Goal: Transaction & Acquisition: Purchase product/service

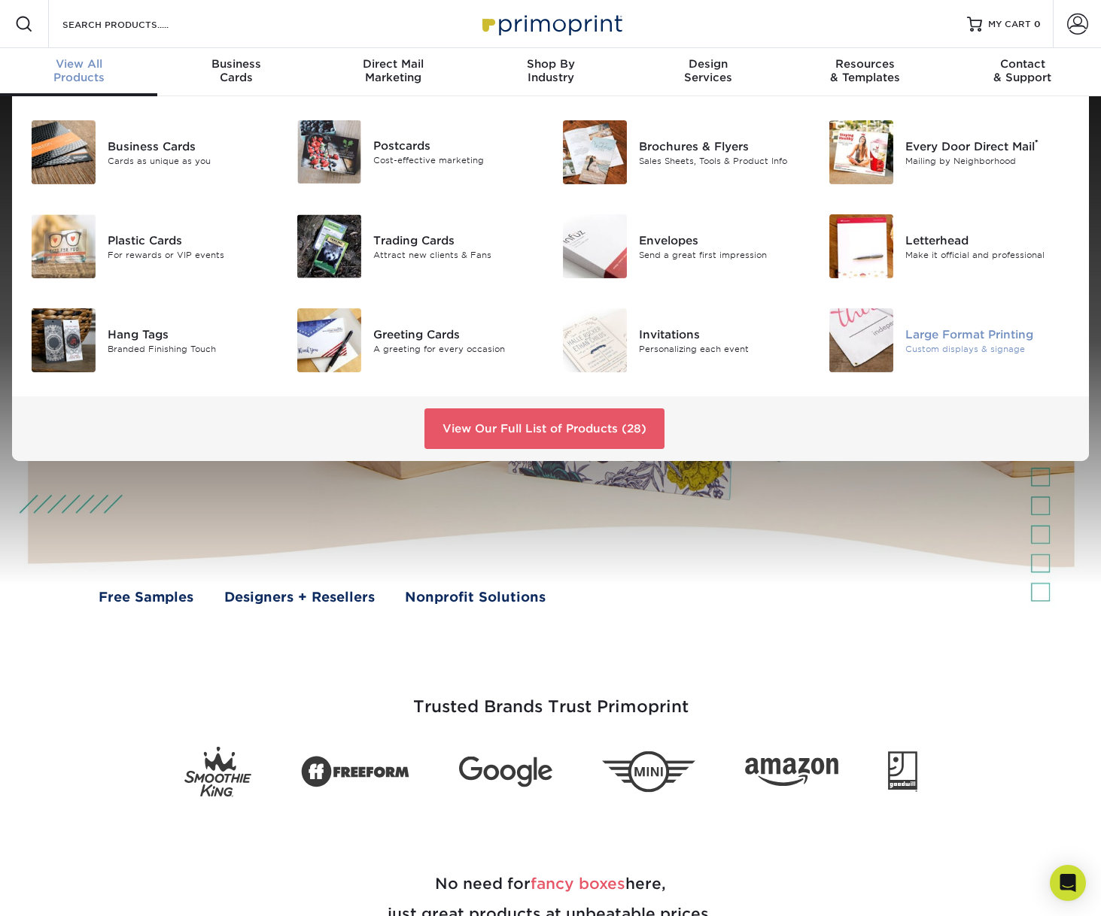
click at [927, 349] on div "Custom displays & signage" at bounding box center [988, 348] width 166 height 13
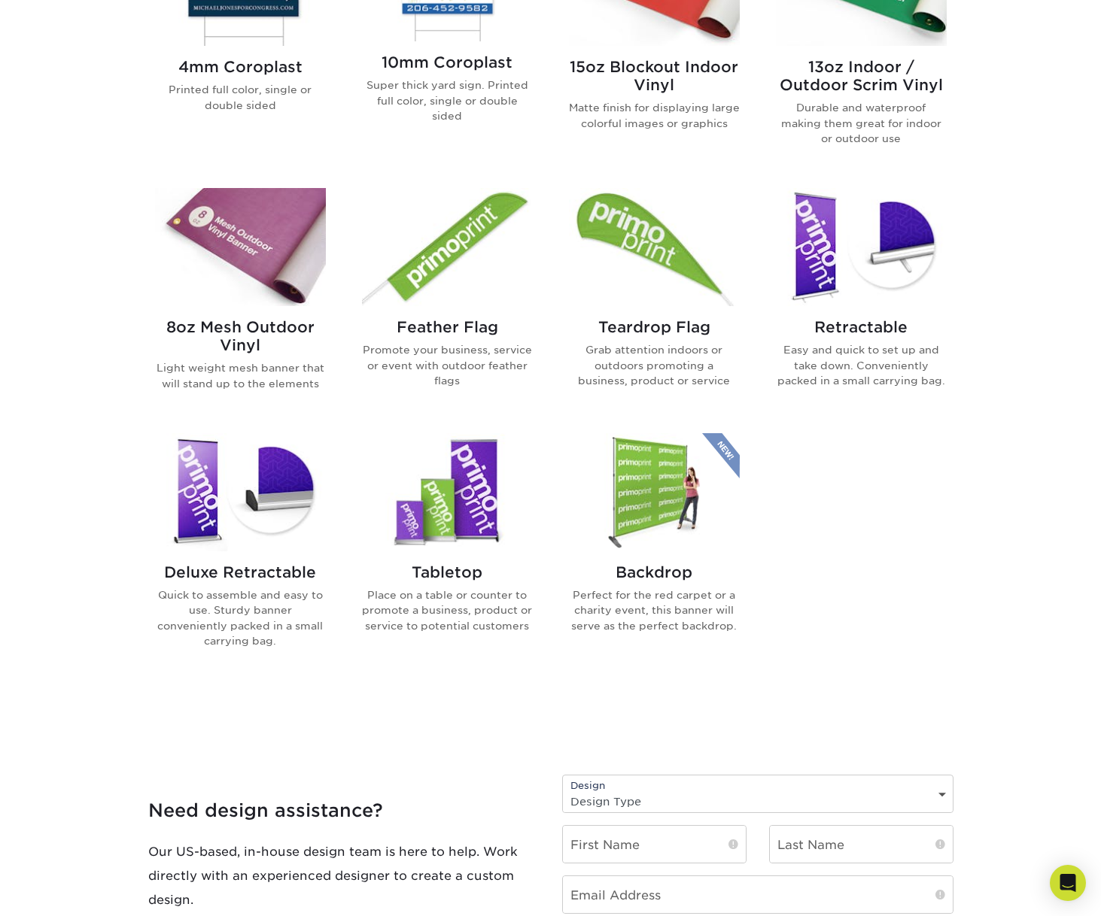
scroll to position [752, 0]
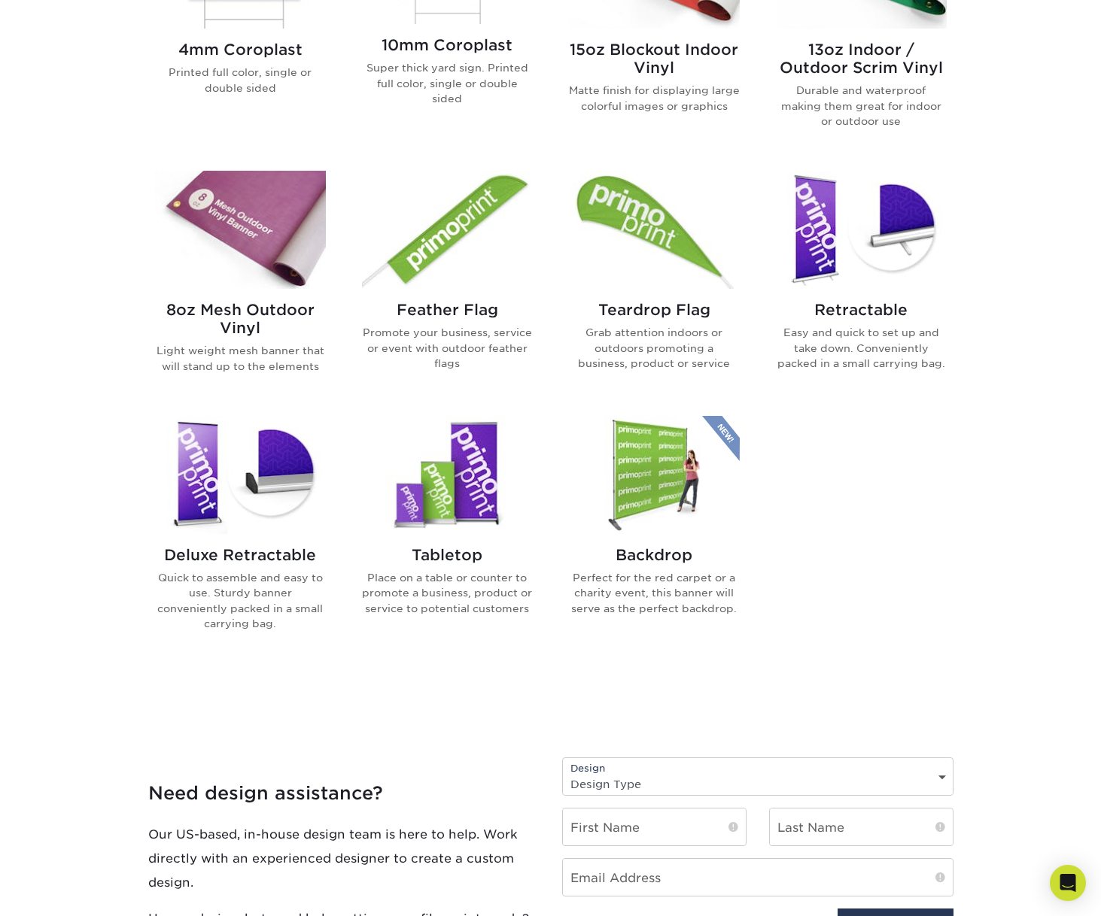
click at [633, 550] on h2 "Backdrop" at bounding box center [654, 555] width 171 height 18
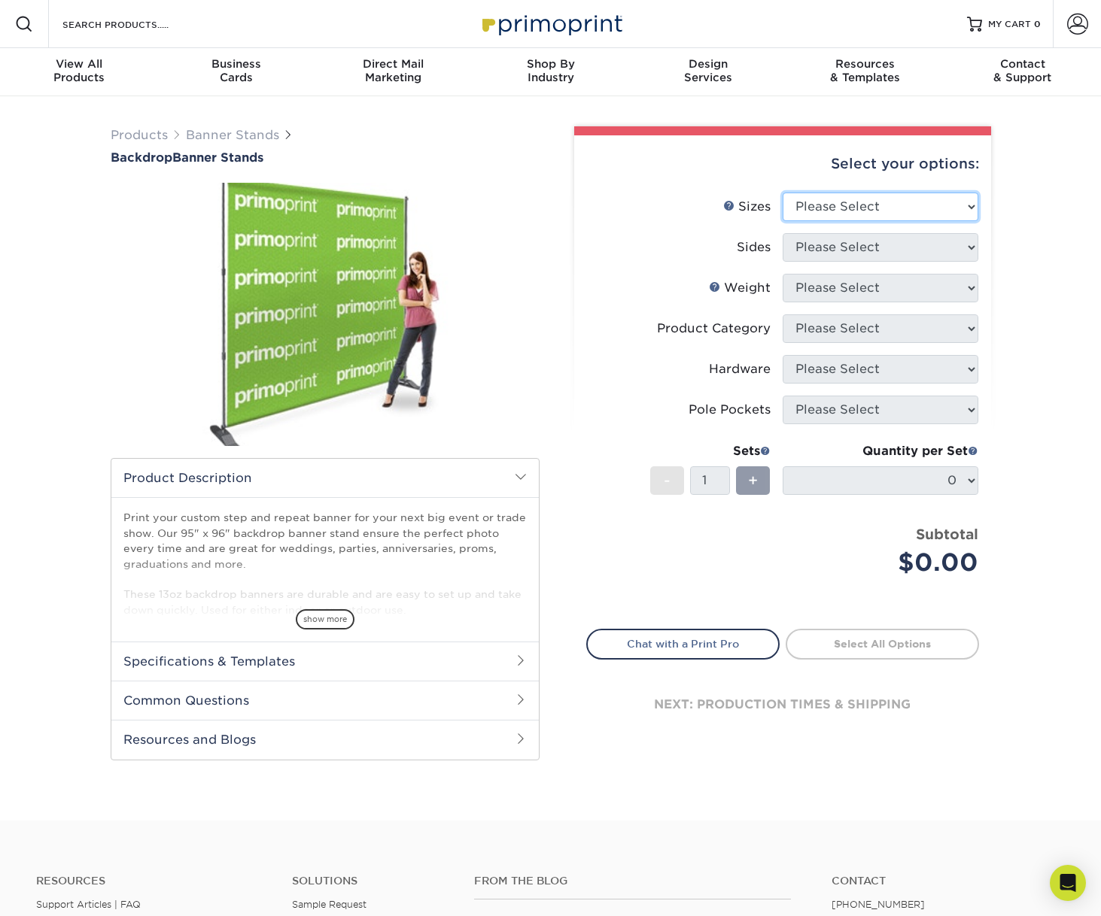
click at [913, 202] on select "Please Select 95" x 96"" at bounding box center [880, 207] width 196 height 29
select select "95.00x96.00"
click at [782, 193] on select "Please Select 95" x 96"" at bounding box center [880, 207] width 196 height 29
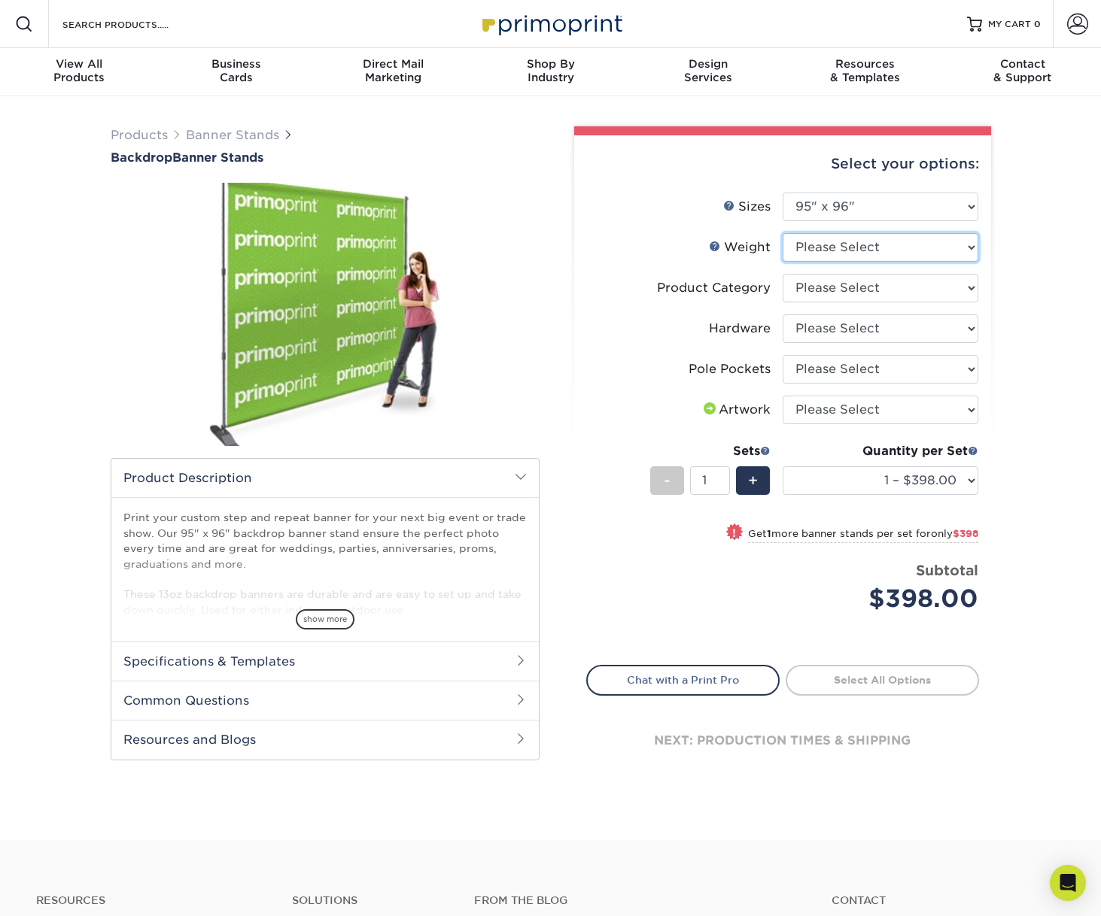
click at [866, 255] on select "Please Select 13OZOUTDOOR" at bounding box center [880, 247] width 196 height 29
select select "13OZOUTDOOR"
click at [782, 233] on select "Please Select 13OZOUTDOOR" at bounding box center [880, 247] width 196 height 29
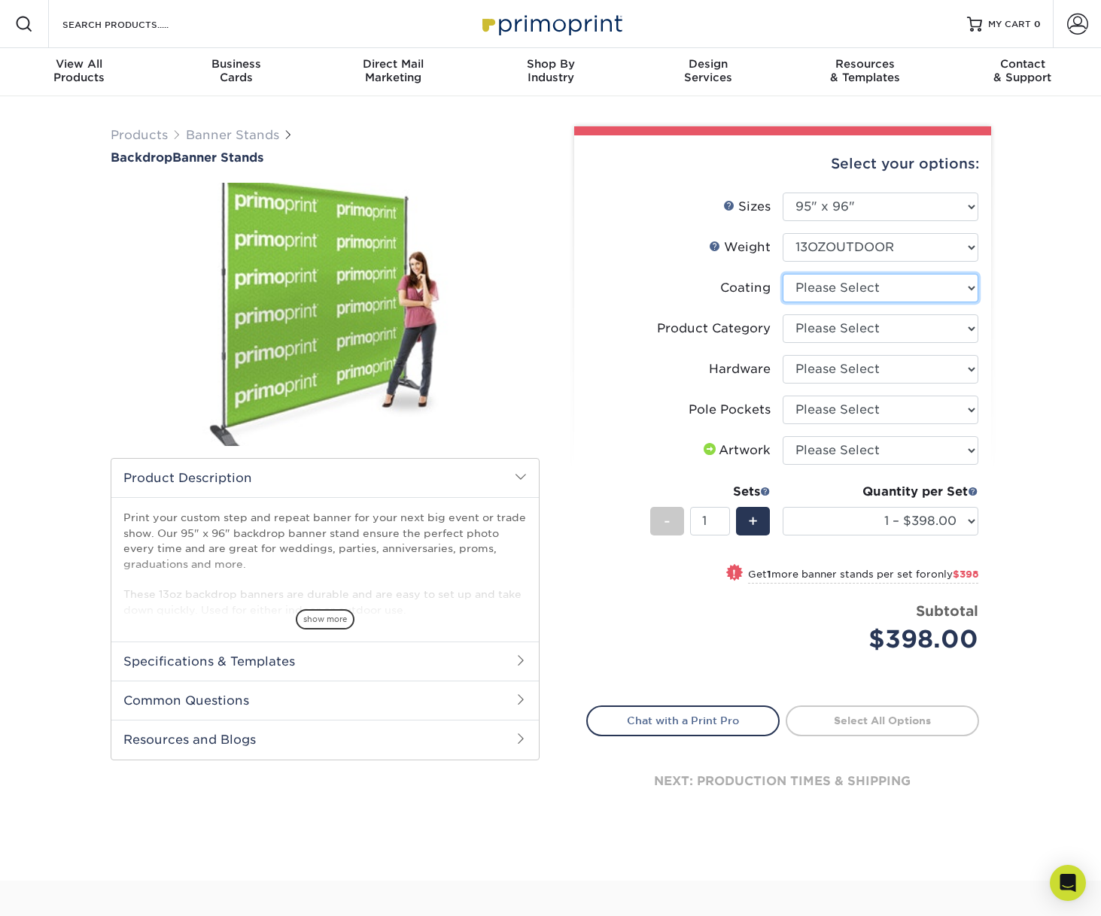
click at [877, 293] on select at bounding box center [880, 288] width 196 height 29
select select "3e7618de-abca-4bda-9f97-8b9129e913d8"
click at [782, 274] on select at bounding box center [880, 288] width 196 height 29
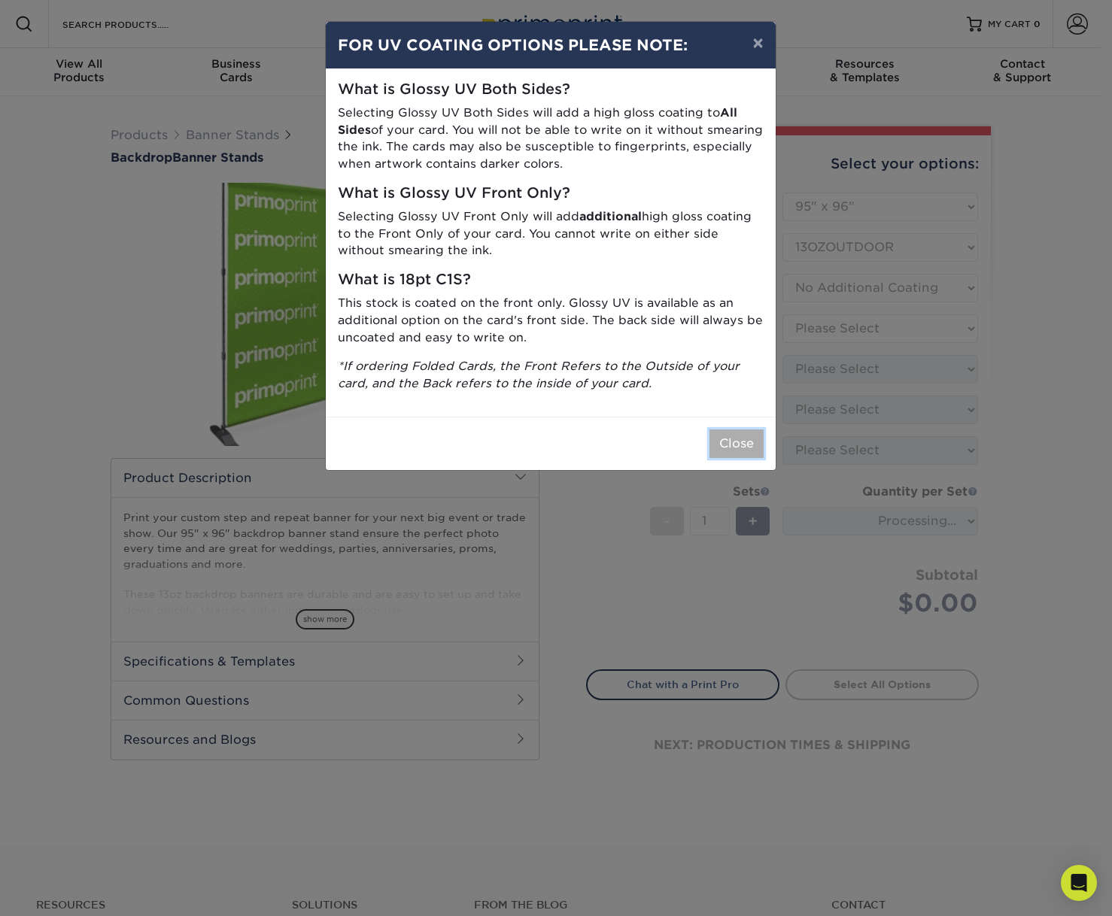
click at [746, 450] on button "Close" at bounding box center [736, 444] width 54 height 29
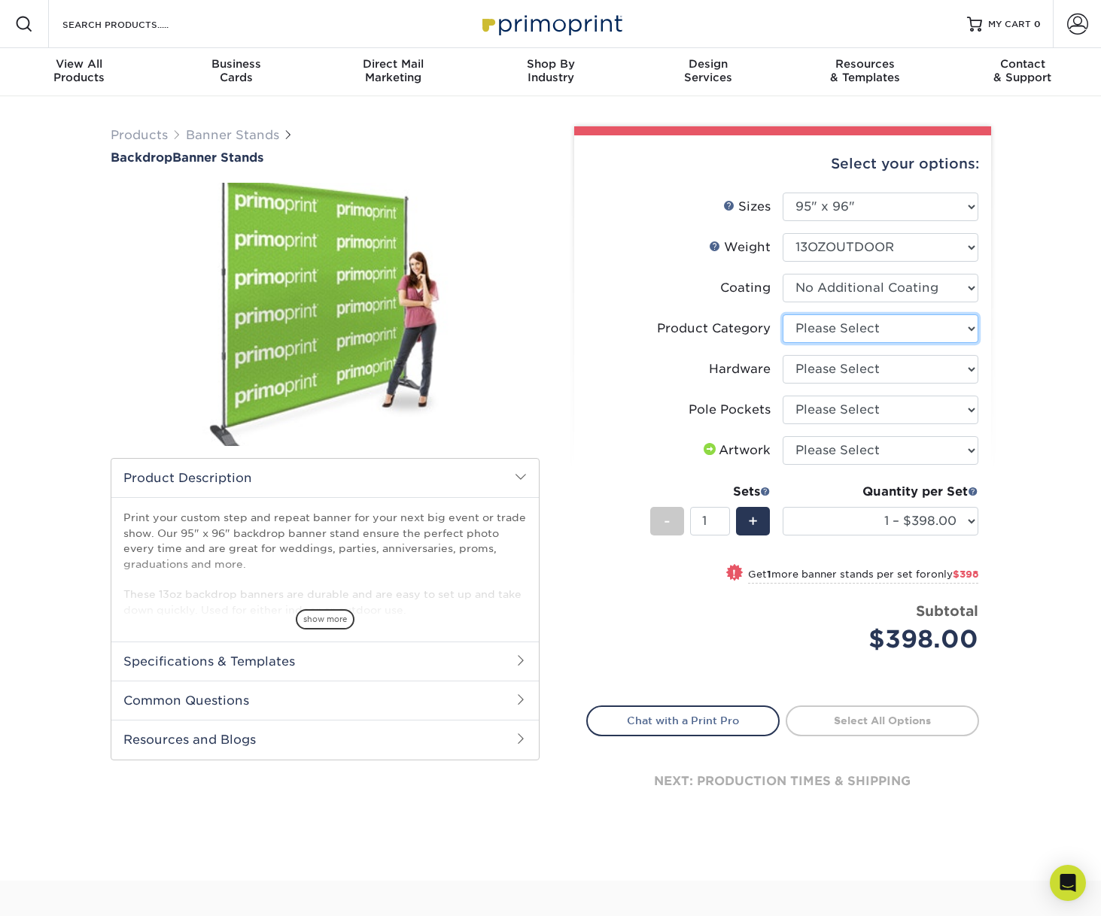
click at [905, 337] on select "Please Select Telescopic Backdrop Banner Stand" at bounding box center [880, 328] width 196 height 29
select select "dd620365-e357-481f-93a7-5e6da52d70ae"
click at [782, 314] on select "Please Select Telescopic Backdrop Banner Stand" at bounding box center [880, 328] width 196 height 29
click at [915, 369] on select "Please Select 8 x 10 Telescopic Banner Stand" at bounding box center [880, 369] width 196 height 29
select select "7ca14034-260e-47f9-a351-e340005115ac"
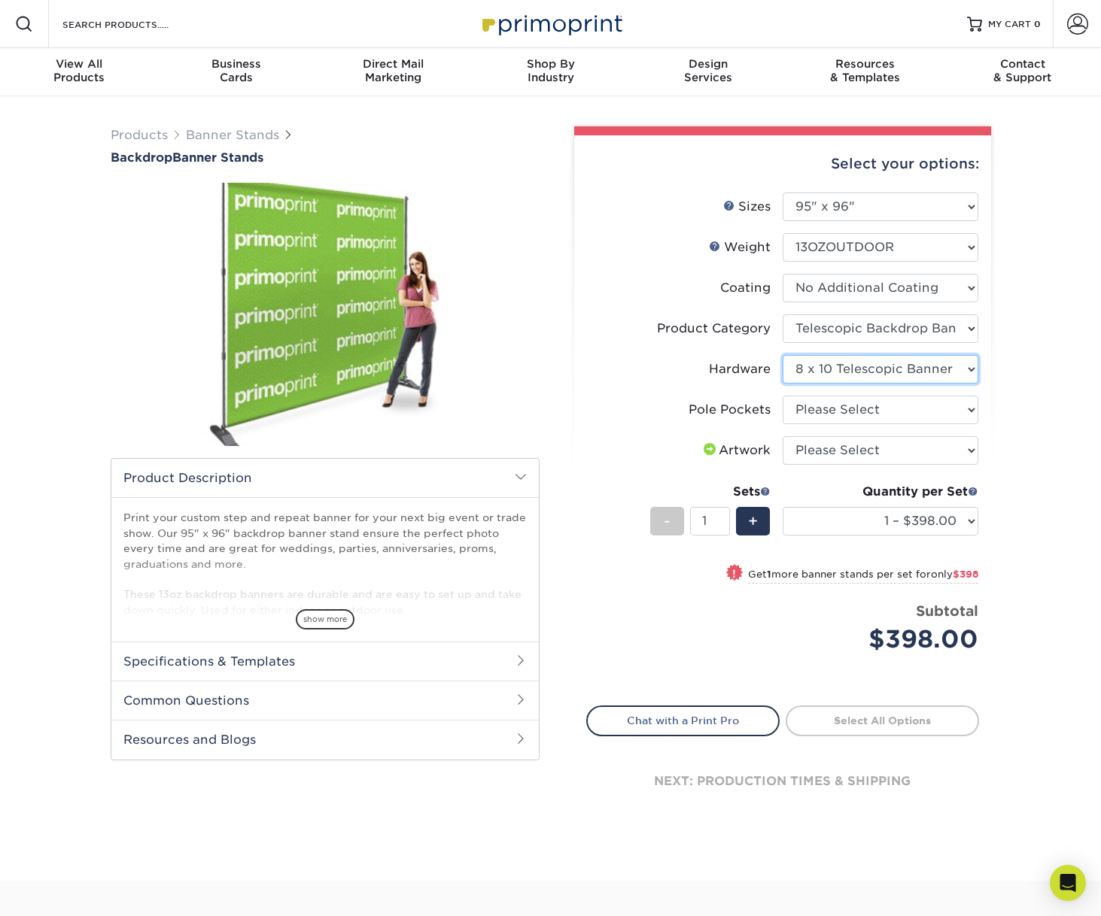
click at [782, 355] on select "Please Select 8 x 10 Telescopic Banner Stand" at bounding box center [880, 369] width 196 height 29
click at [914, 416] on select "Please Select Pole Pocket - 4 in. Top and Bottom" at bounding box center [880, 410] width 196 height 29
select select "0a2beae5-7fa6-47ab-a572-f062aca13b30"
click at [782, 396] on select "Please Select Pole Pocket - 4 in. Top and Bottom" at bounding box center [880, 410] width 196 height 29
click at [928, 434] on li "Pole Pockets Please Select Pole Pocket - 4 in. Top and Bottom" at bounding box center [782, 416] width 391 height 41
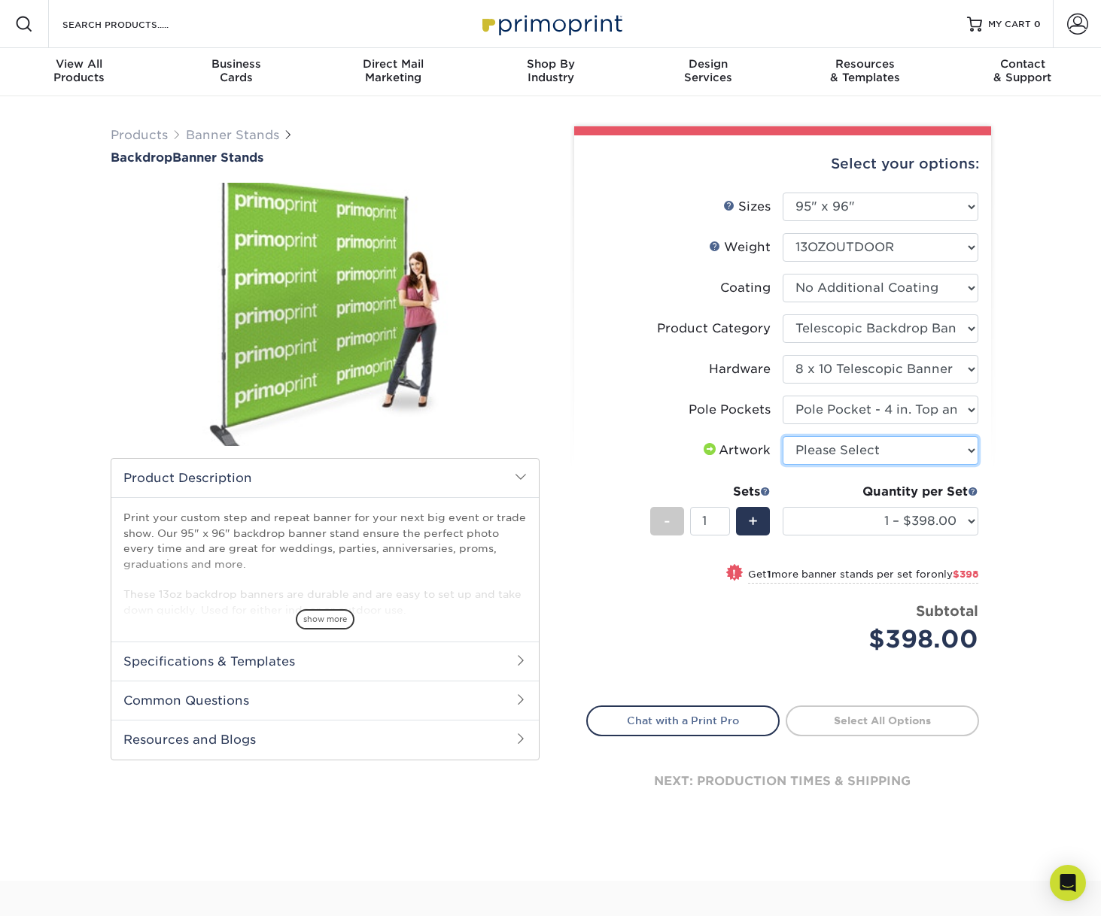
click at [928, 447] on select "Please Select I will upload files I need a design - $50" at bounding box center [880, 450] width 196 height 29
select select "upload"
click at [782, 436] on select "Please Select I will upload files I need a design - $50" at bounding box center [880, 450] width 196 height 29
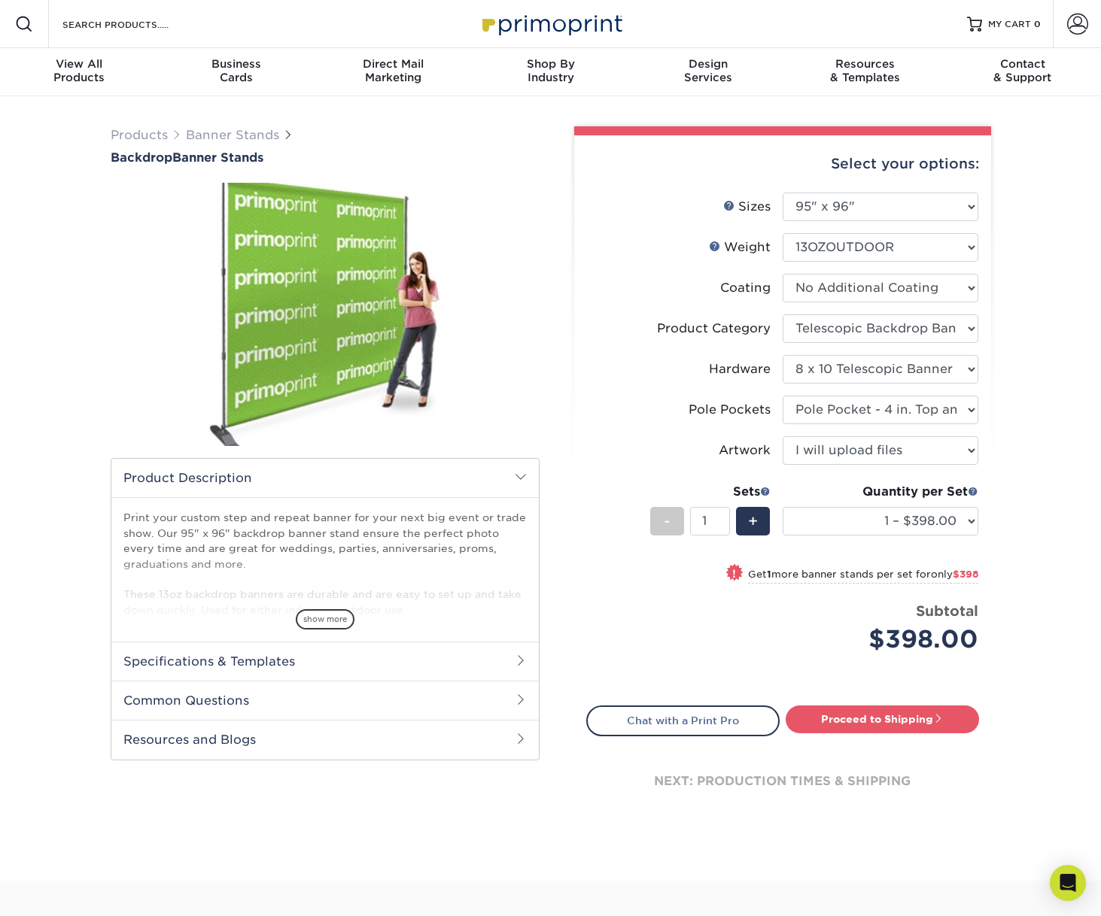
click at [505, 663] on h2 "Specifications & Templates" at bounding box center [324, 661] width 427 height 39
click at [218, 700] on link "See All Sizes" at bounding box center [210, 699] width 62 height 11
click at [551, 457] on div "Select your options: Sizes Help Sizes Please Select 95" x 96" Sides - 1 +" at bounding box center [776, 499] width 451 height 747
click at [1077, 26] on span at bounding box center [1077, 24] width 21 height 21
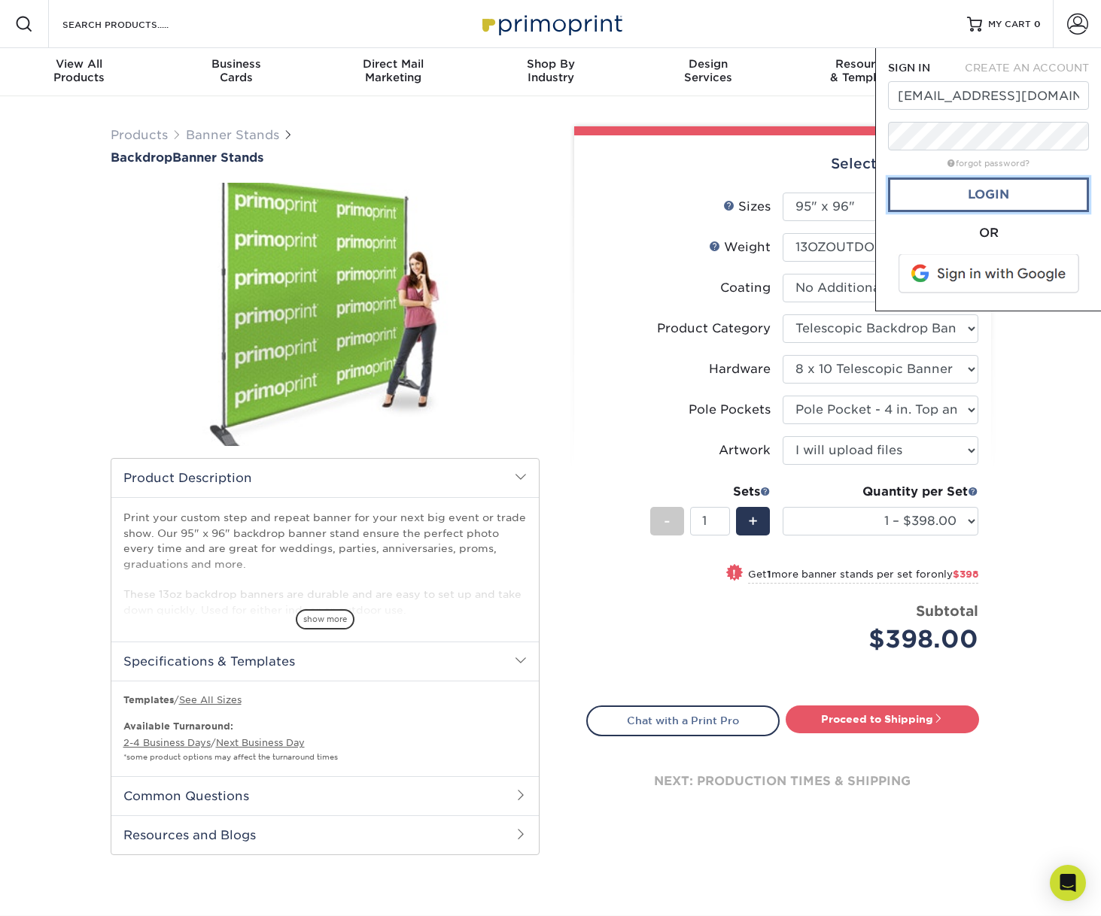
click at [1002, 201] on link "Login" at bounding box center [988, 195] width 201 height 35
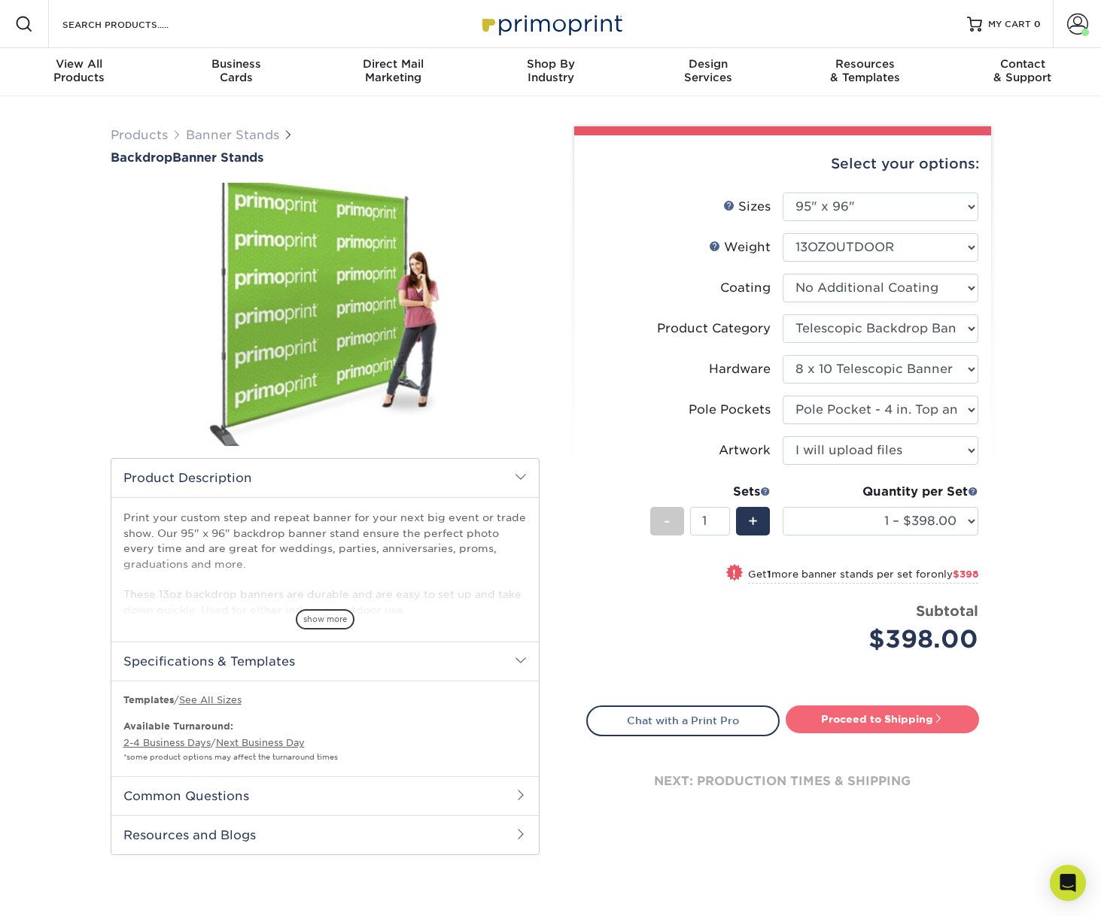
click at [858, 718] on link "Proceed to Shipping" at bounding box center [881, 719] width 193 height 27
type input "Set 1"
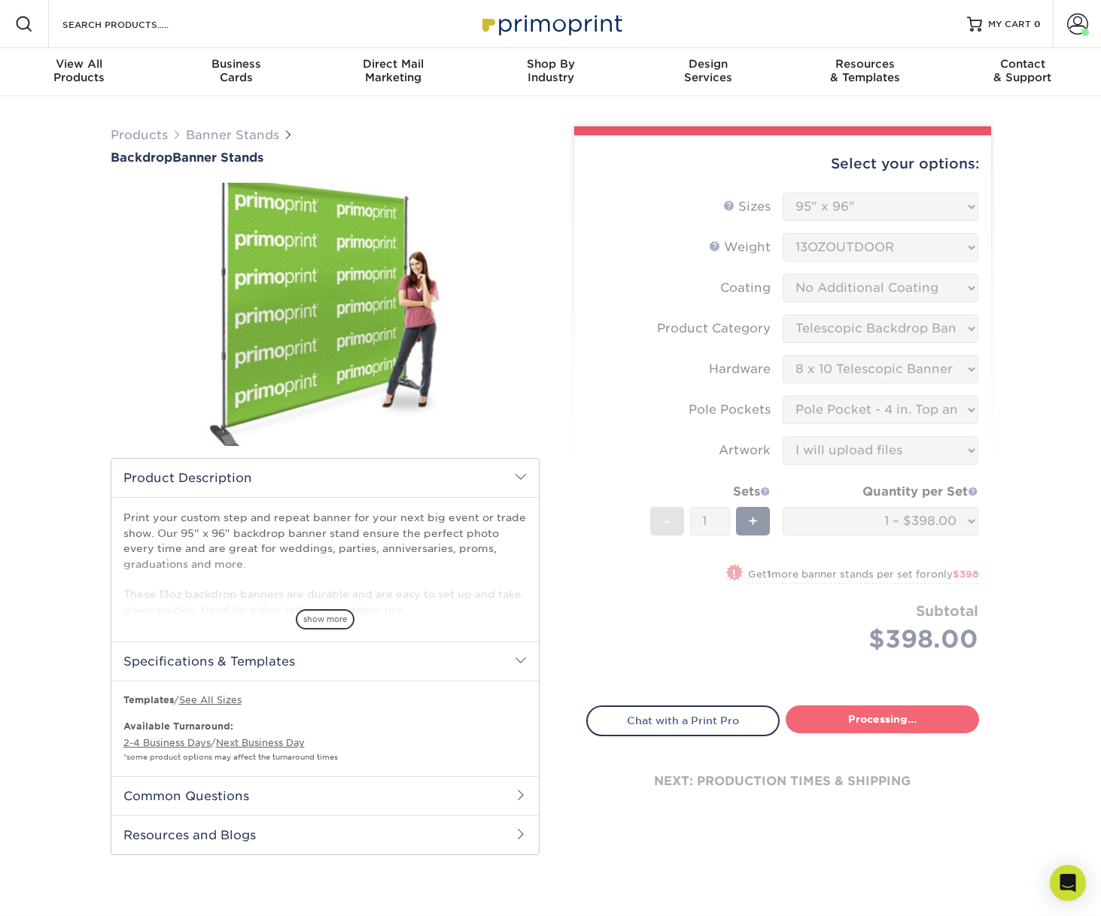
select select "7b961c39-4219-4b48-bd8b-5581187ad5e4"
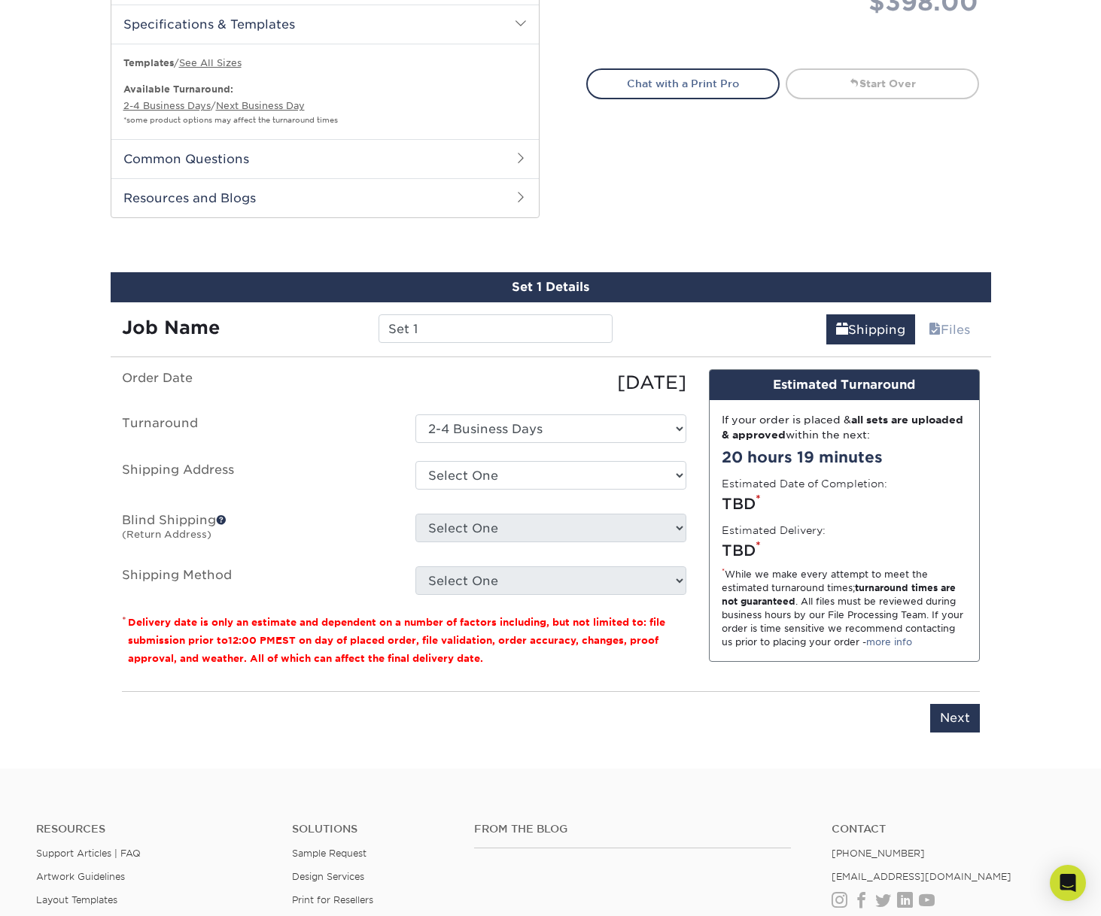
scroll to position [782, 0]
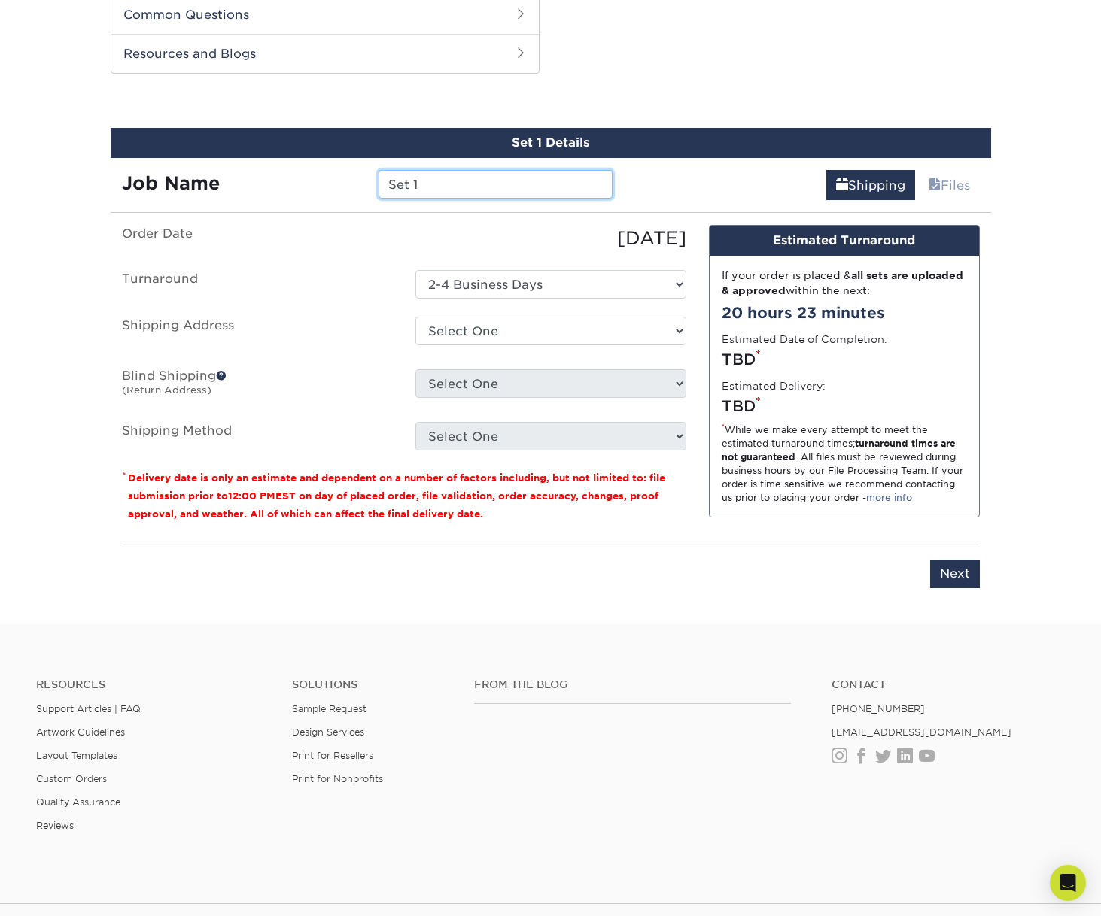
click at [439, 187] on input "Set 1" at bounding box center [495, 184] width 234 height 29
drag, startPoint x: 439, startPoint y: 183, endPoint x: 372, endPoint y: 181, distance: 66.2
click at [372, 181] on div "Set 1" at bounding box center [495, 184] width 257 height 29
type input "DOE Cleanup Conference Backdrop"
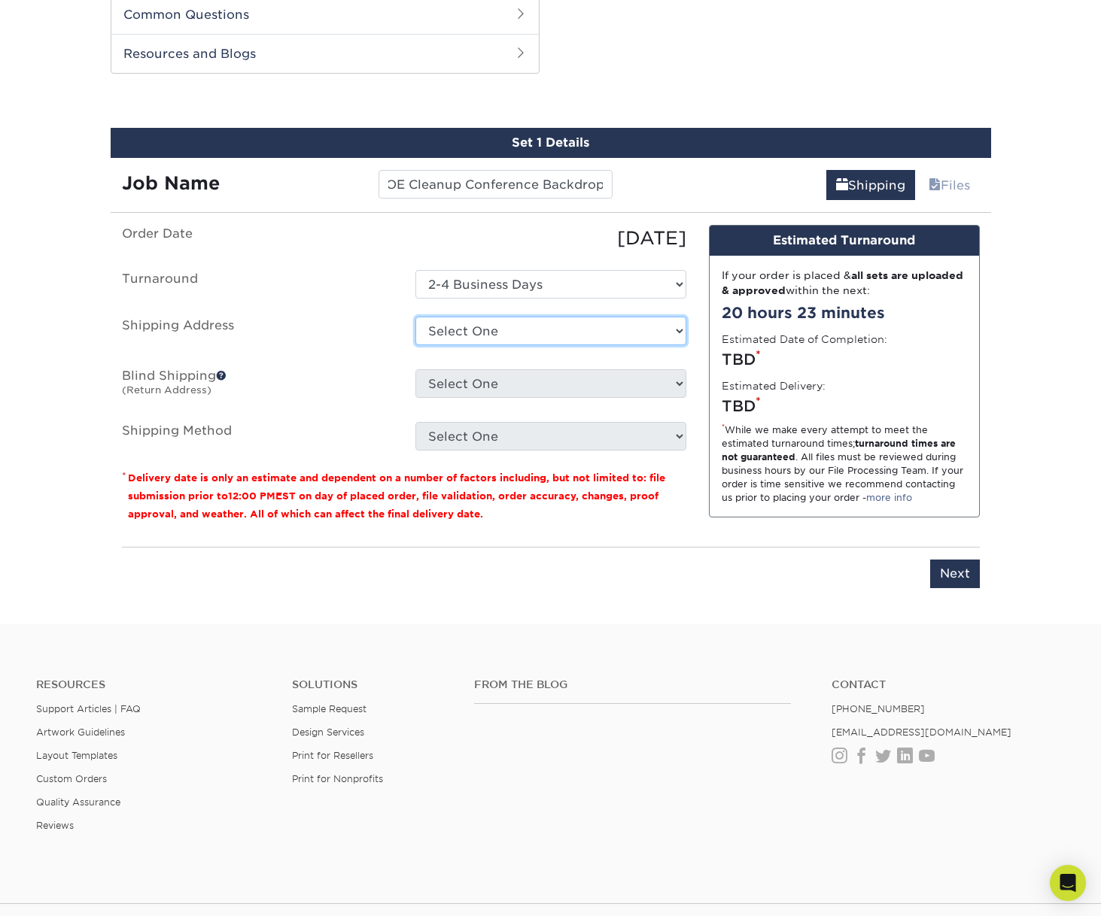
click at [496, 336] on select "Select One 712 AUSTIN WOODS CT, GREER, SC 437 BAUSKETT ST, EDGEFIELD, SC 150 MC…" at bounding box center [550, 331] width 271 height 29
click at [345, 315] on ul "Order Date 09/10/2025 Turnaround Select One 2-4 Business Days Shipping Address …" at bounding box center [404, 338] width 564 height 226
click at [470, 284] on select "Select One 2-4 Business Days" at bounding box center [550, 284] width 271 height 29
click at [475, 242] on div "09/10/2025" at bounding box center [550, 238] width 293 height 27
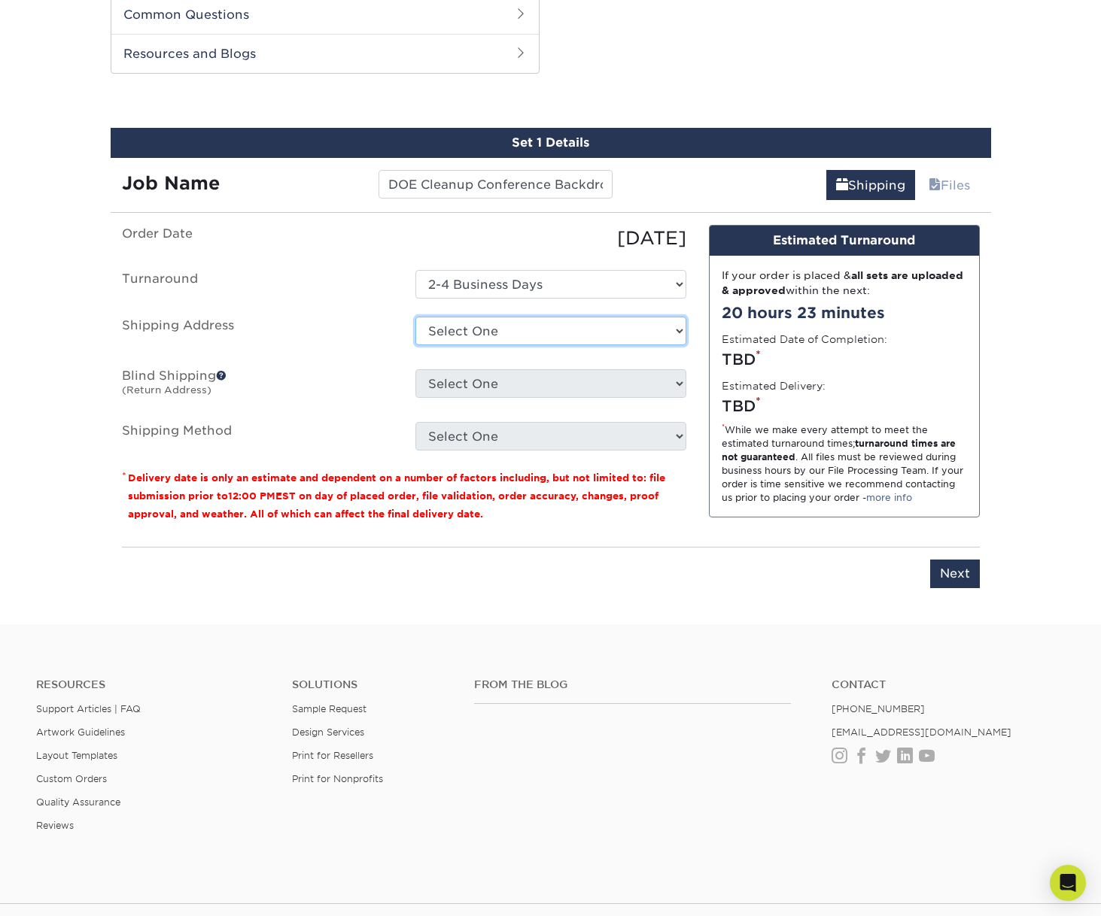
click at [466, 326] on select "Select One 712 AUSTIN WOODS CT, GREER, SC 437 BAUSKETT ST, EDGEFIELD, SC 150 MC…" at bounding box center [550, 331] width 271 height 29
select select "newaddress"
click at [415, 317] on select "Select One 712 AUSTIN WOODS CT, GREER, SC 437 BAUSKETT ST, EDGEFIELD, SC 150 MC…" at bounding box center [550, 331] width 271 height 29
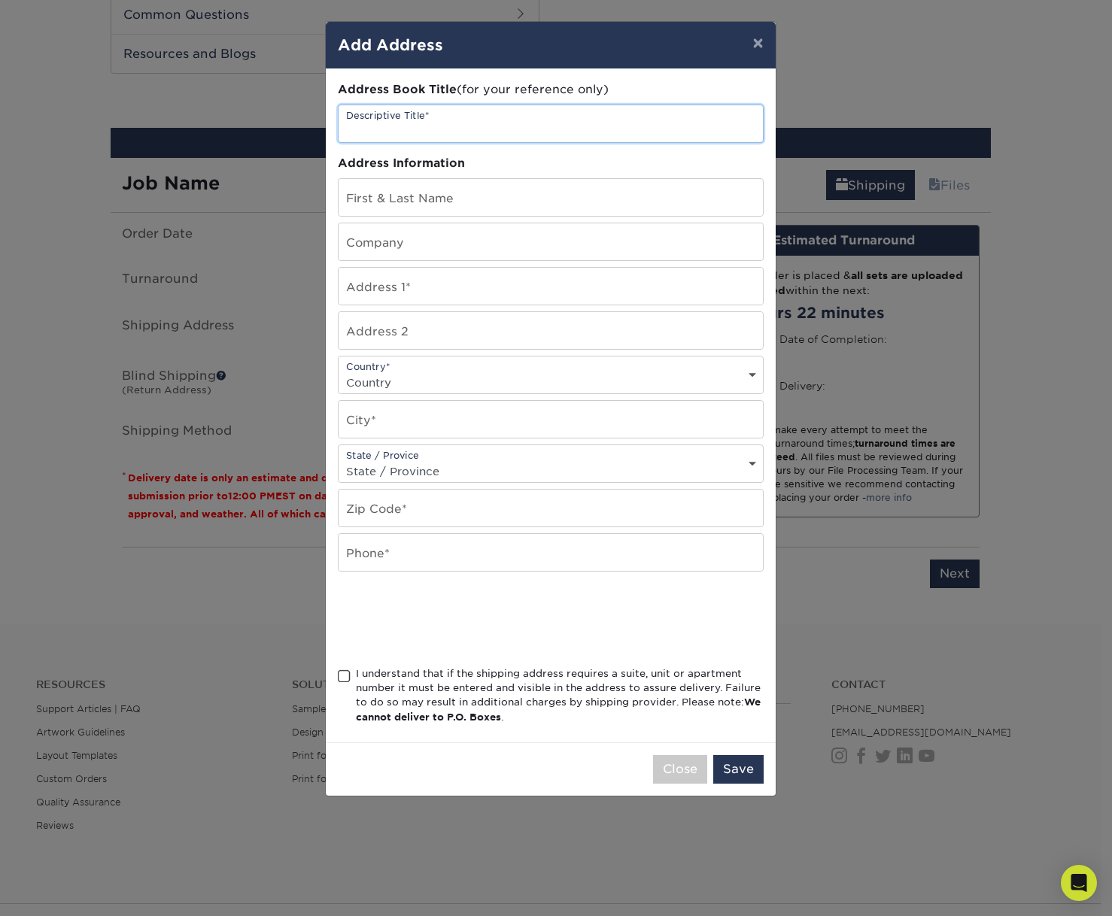
click at [420, 121] on input "text" at bounding box center [551, 123] width 424 height 37
type input "Amentum - Dulles"
click at [445, 196] on input "text" at bounding box center [551, 197] width 424 height 37
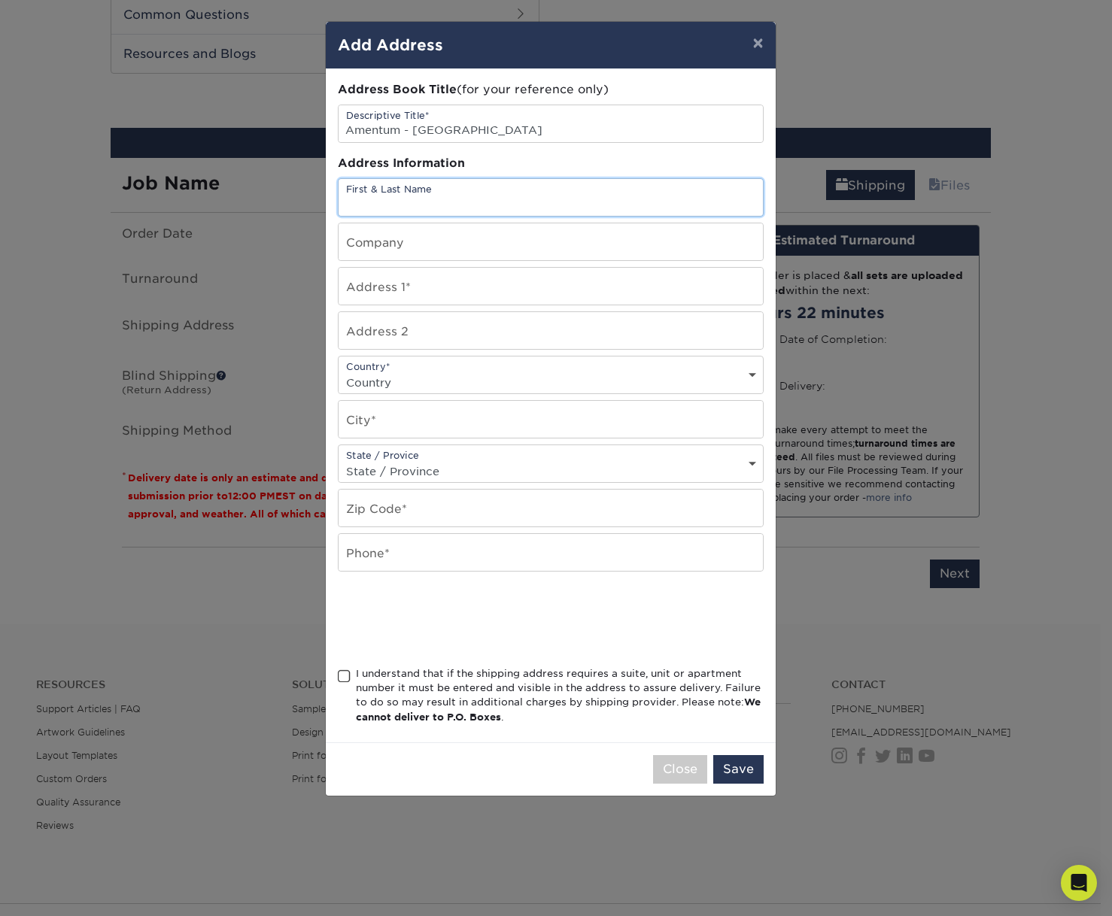
type input "A"
type input "[PERSON_NAME]"
type input "Amentum"
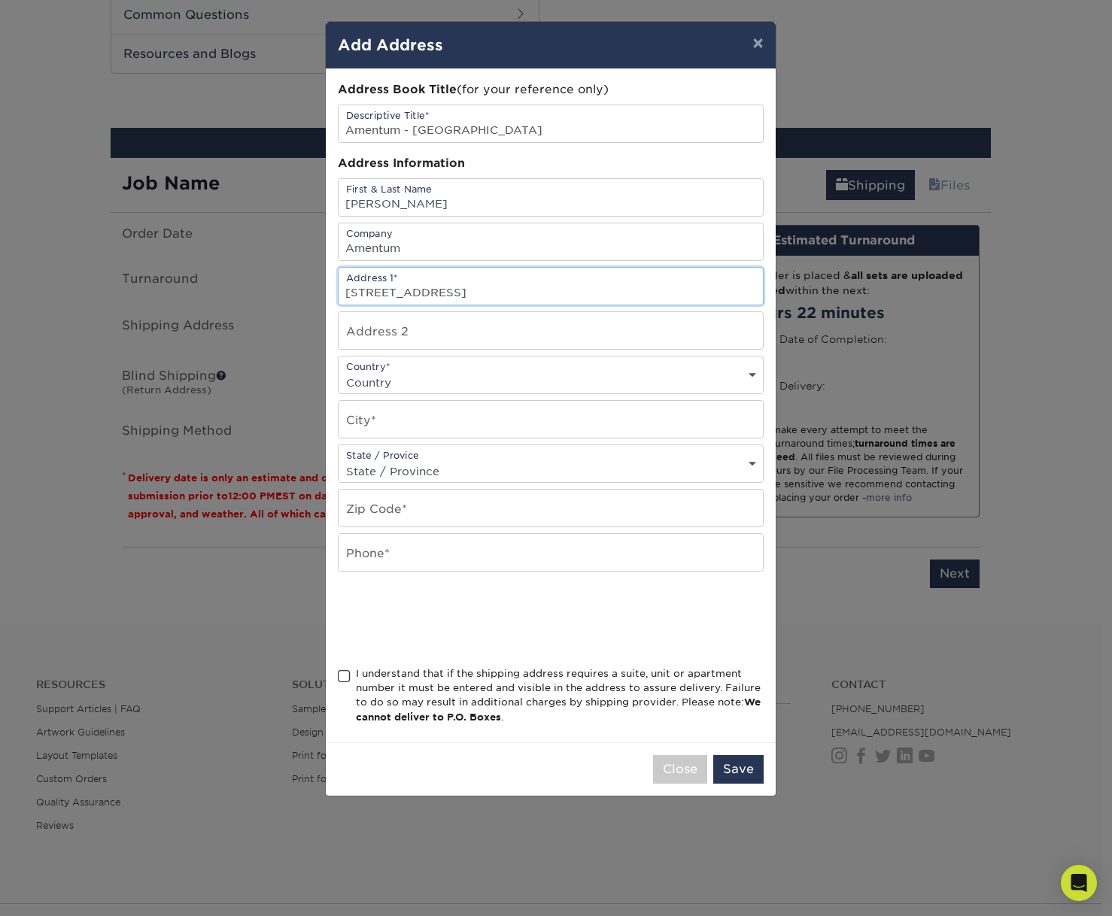
type input "2551 Dulles View Drive"
type input "Suite 700"
select select "US"
type input "h"
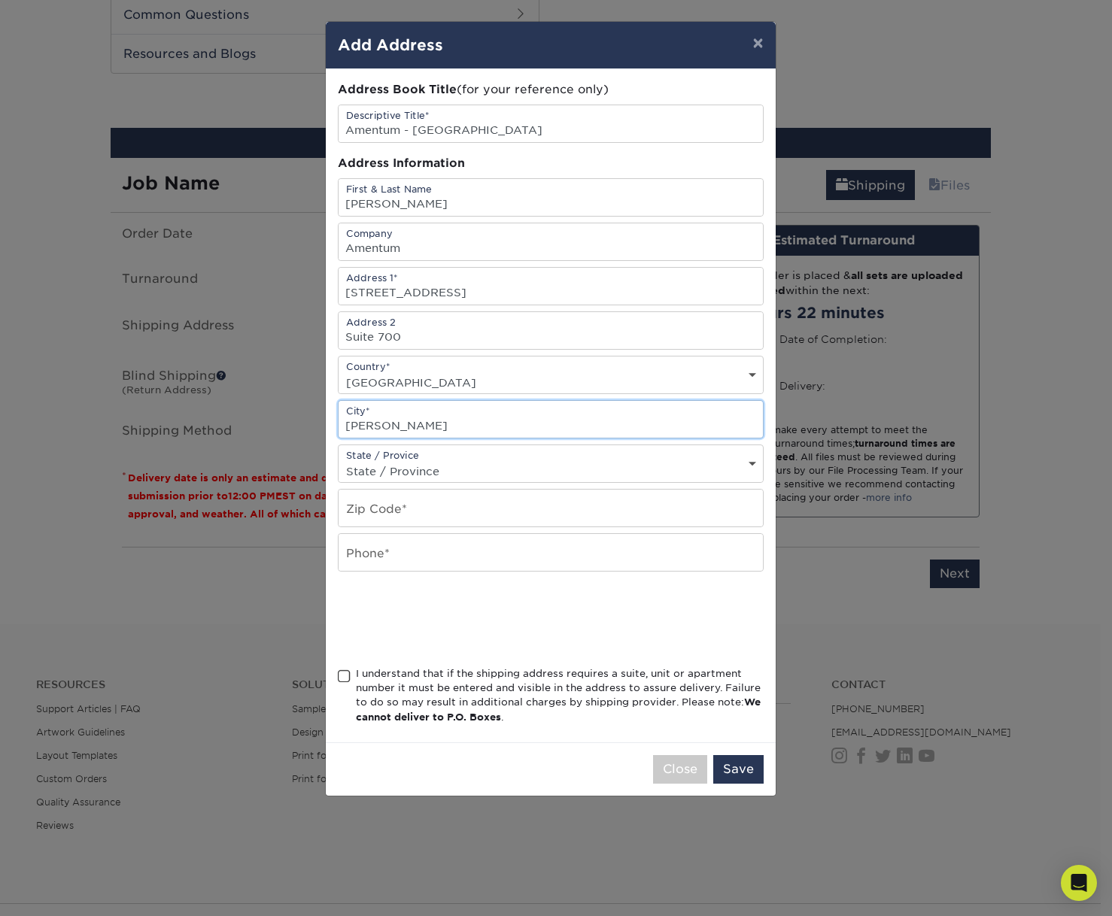
type input "Herndon"
click at [389, 472] on select "State / Province Alabama Alaska Arizona Arkansas California Colorado Connecticu…" at bounding box center [551, 471] width 424 height 22
select select "VA"
click at [339, 460] on select "State / Province Alabama Alaska Arizona Arkansas California Colorado Connecticu…" at bounding box center [551, 471] width 424 height 22
click at [408, 515] on input "text" at bounding box center [551, 508] width 424 height 37
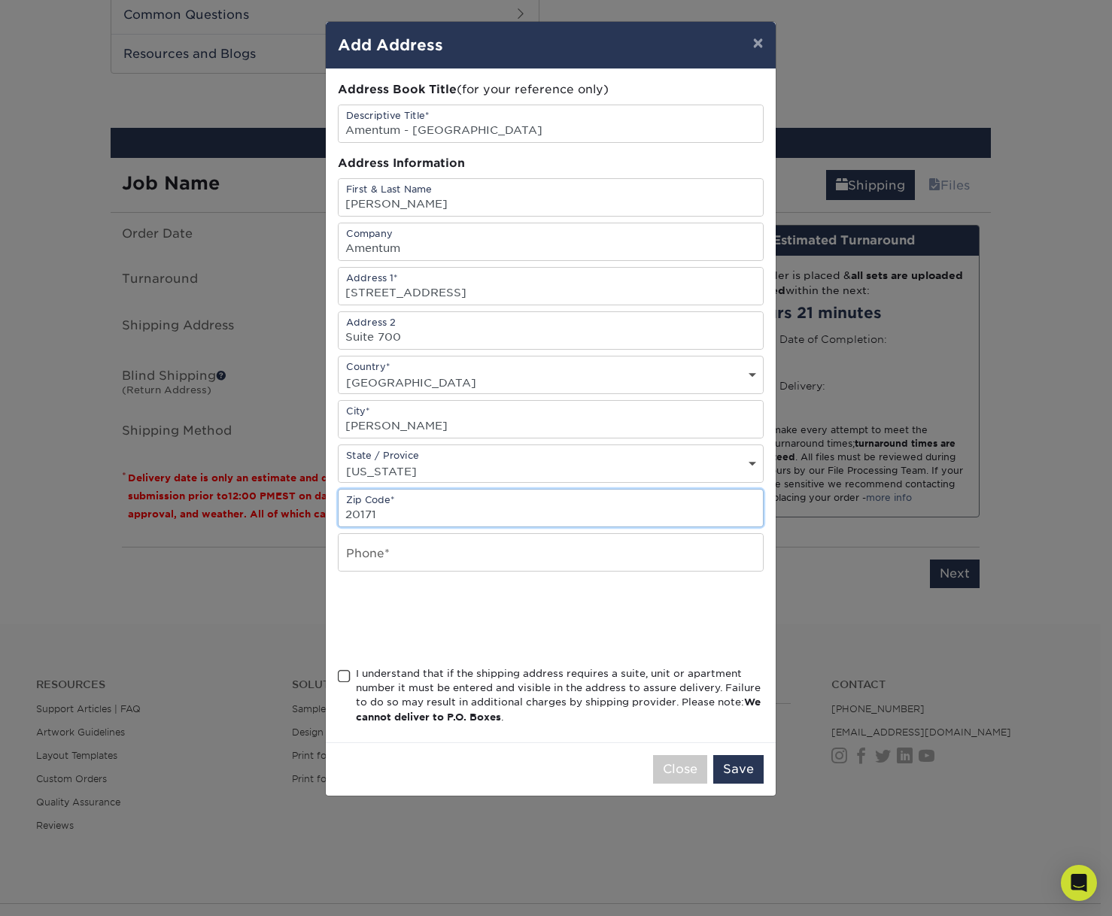
type input "20171"
click at [404, 551] on input "text" at bounding box center [551, 552] width 424 height 37
click at [344, 676] on span at bounding box center [344, 677] width 13 height 14
click at [0, 0] on input "I understand that if the shipping address requires a suite, unit or apartment n…" at bounding box center [0, 0] width 0 height 0
click at [407, 563] on input "text" at bounding box center [551, 552] width 424 height 37
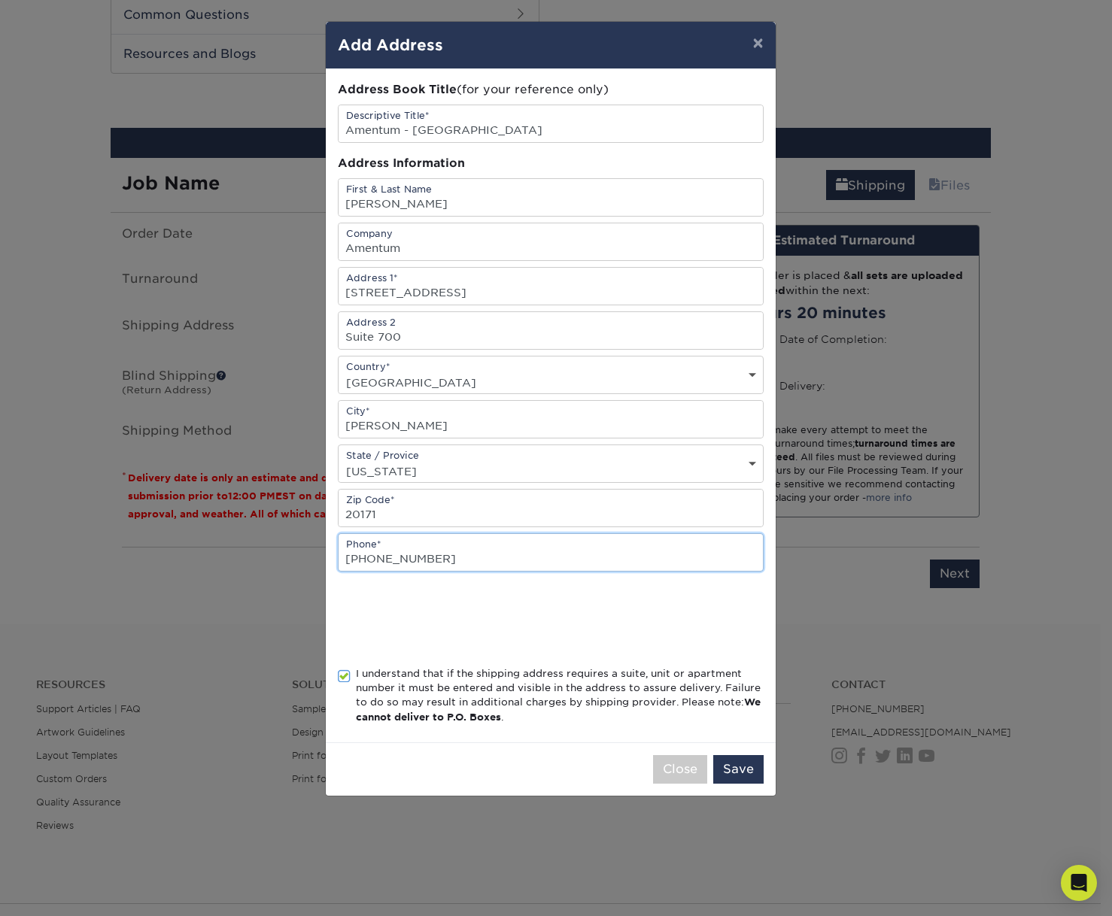
type input "803-618-2242"
click at [736, 772] on button "Save" at bounding box center [738, 769] width 50 height 29
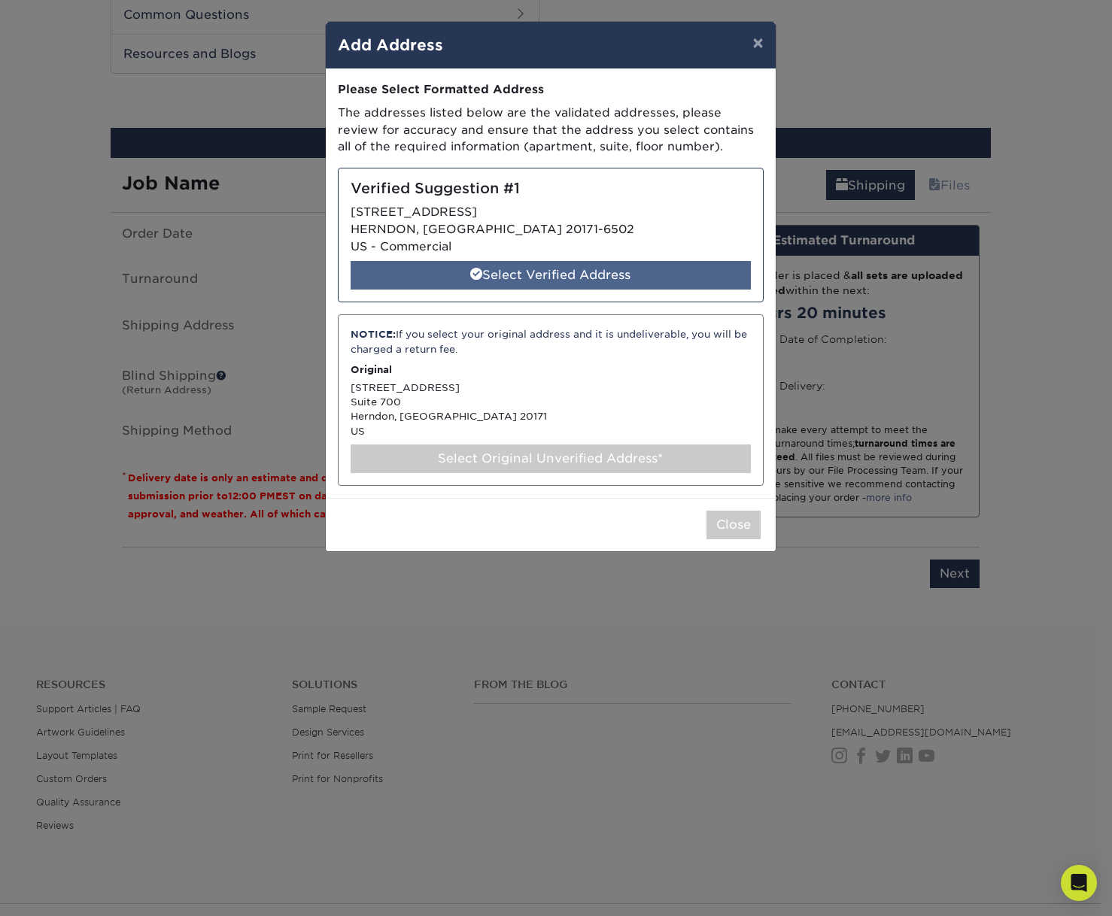
click at [560, 275] on div "Select Verified Address" at bounding box center [551, 275] width 400 height 29
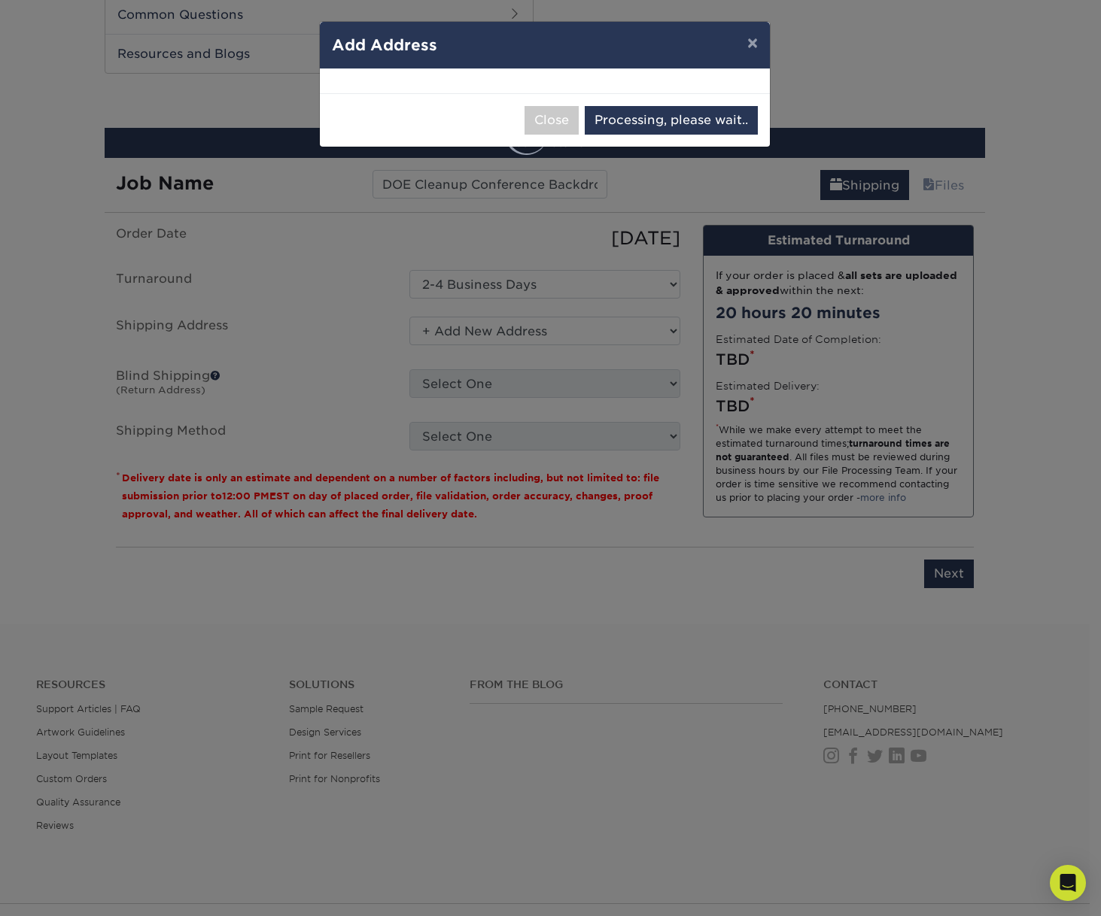
select select "285884"
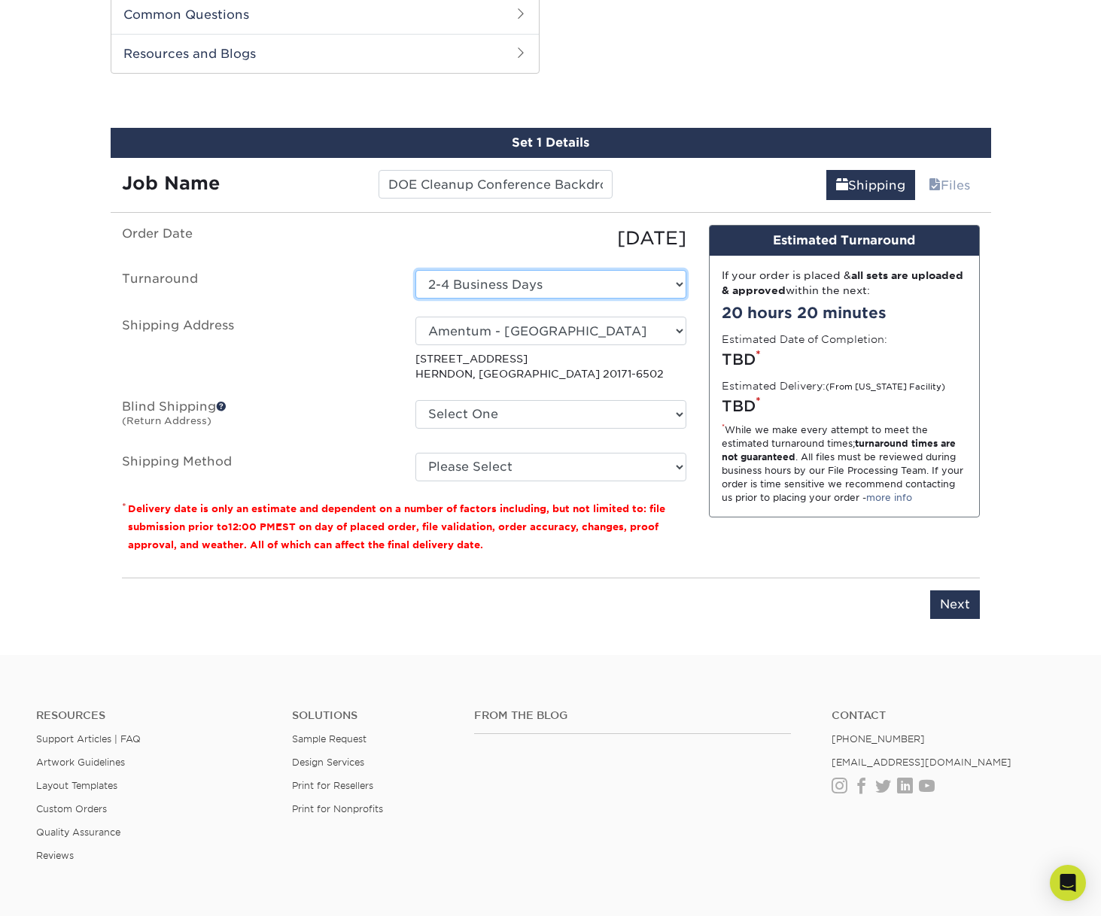
click at [552, 283] on select "Select One 2-4 Business Days" at bounding box center [550, 284] width 271 height 29
click at [415, 270] on select "Select One 2-4 Business Days" at bounding box center [550, 284] width 271 height 29
click at [529, 413] on select "Select One 712 AUSTIN WOODS CT, GREER, SC 437 BAUSKETT ST, EDGEFIELD, SC 150 MC…" at bounding box center [550, 414] width 271 height 29
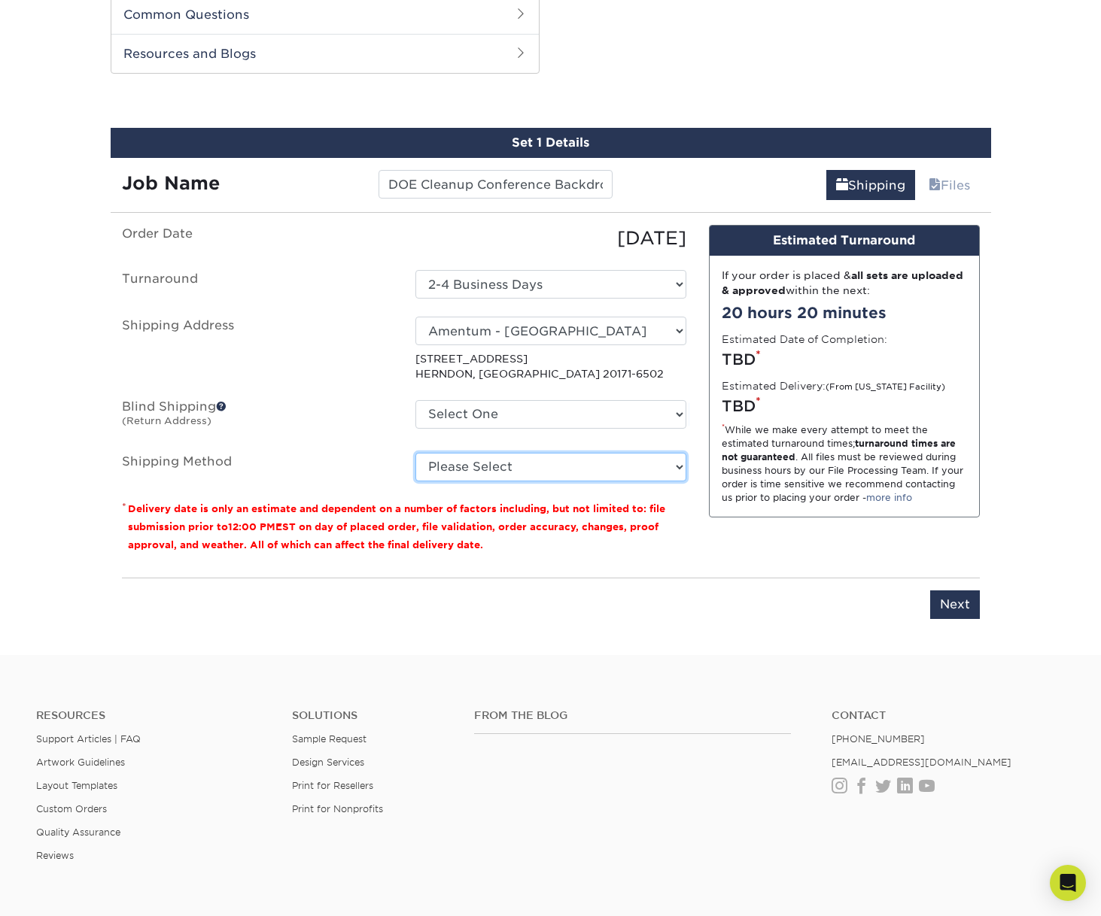
click at [508, 465] on select "Please Select Ground Shipping (+$15.97) 3 Day Shipping Service (+$19.68) 2 Day …" at bounding box center [550, 467] width 271 height 29
select select "03"
click at [415, 453] on select "Please Select Ground Shipping (+$15.97) 3 Day Shipping Service (+$19.68) 2 Day …" at bounding box center [550, 467] width 271 height 29
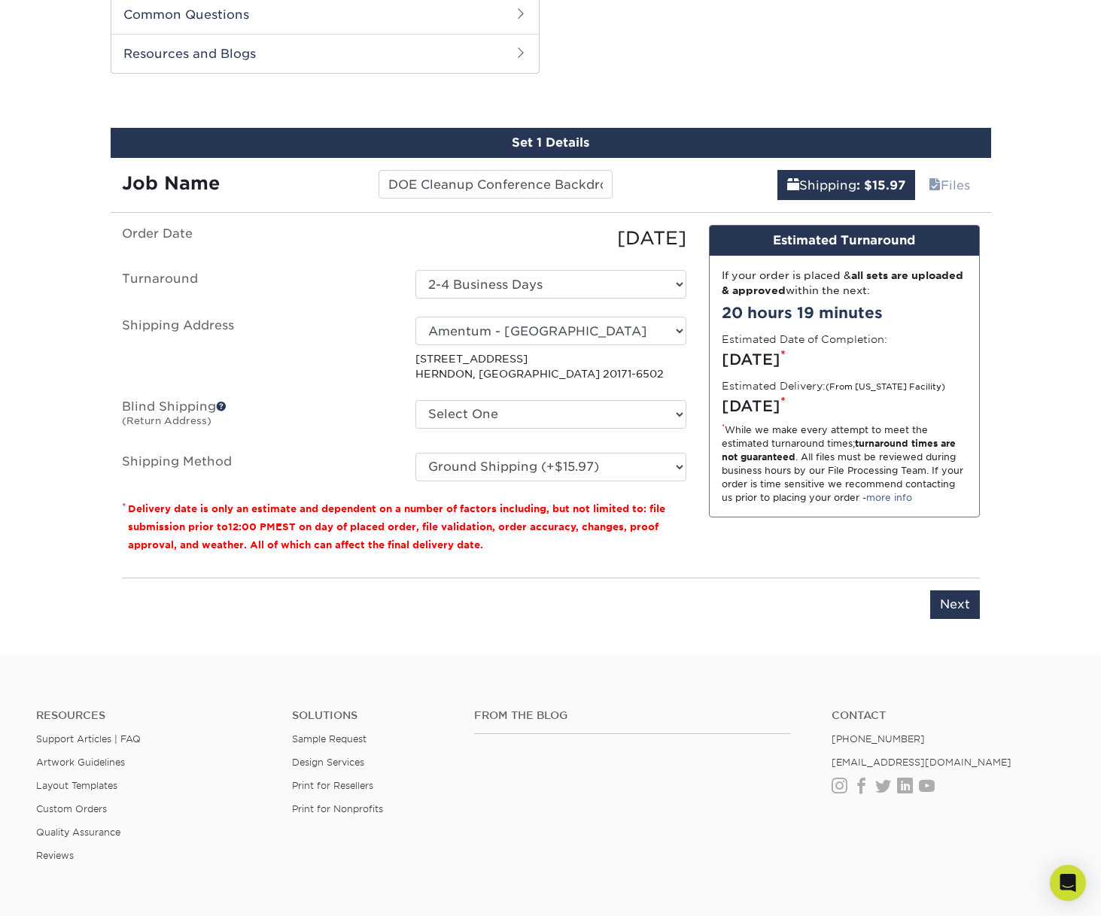
drag, startPoint x: 357, startPoint y: 237, endPoint x: 348, endPoint y: 227, distance: 13.3
click at [357, 237] on label "Order Date" at bounding box center [257, 238] width 293 height 27
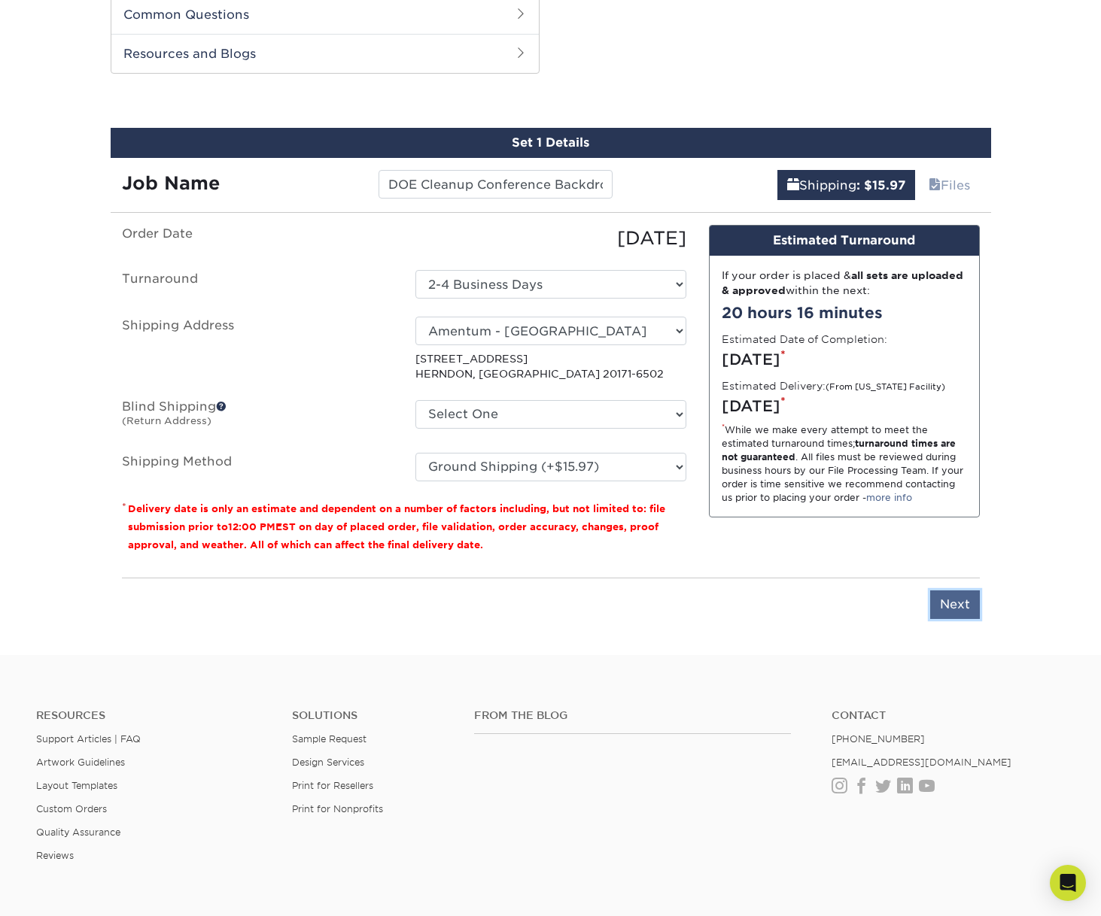
click at [952, 606] on input "Next" at bounding box center [955, 605] width 50 height 29
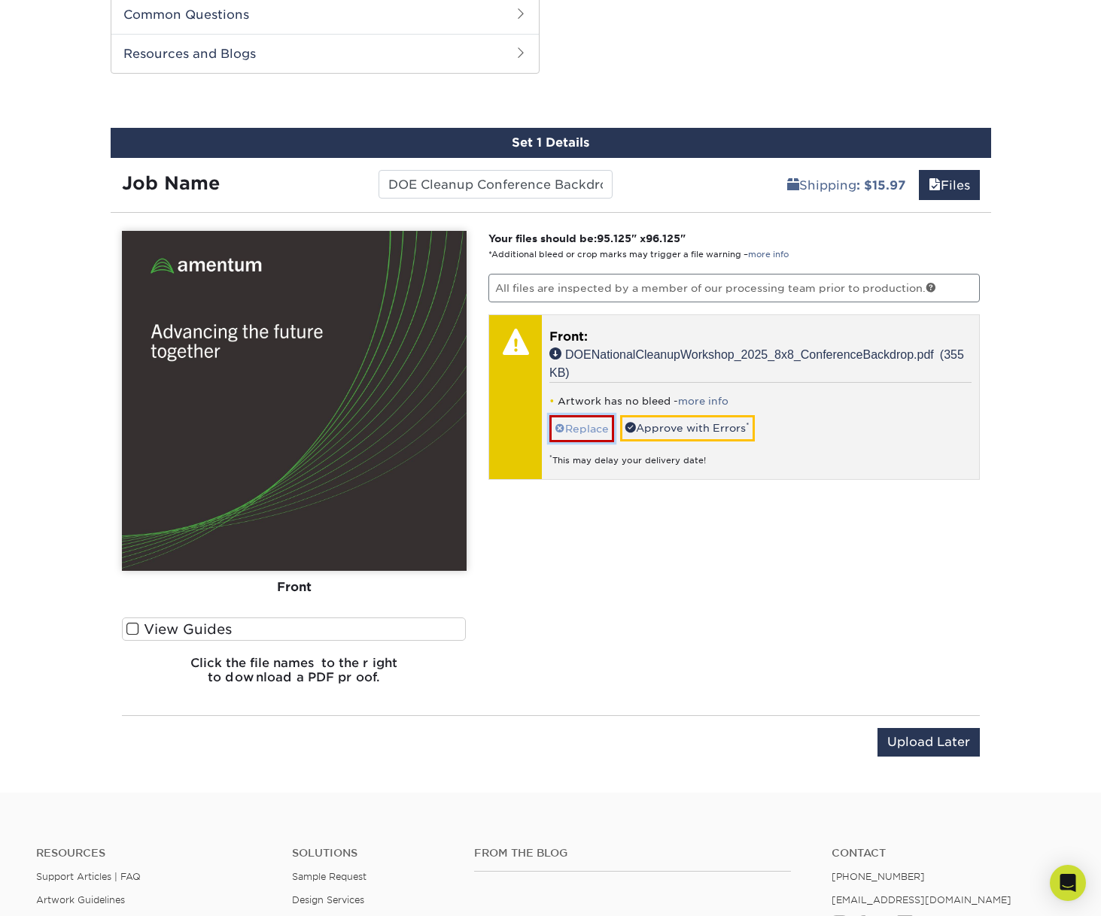
click at [569, 429] on link "Replace" at bounding box center [581, 428] width 65 height 26
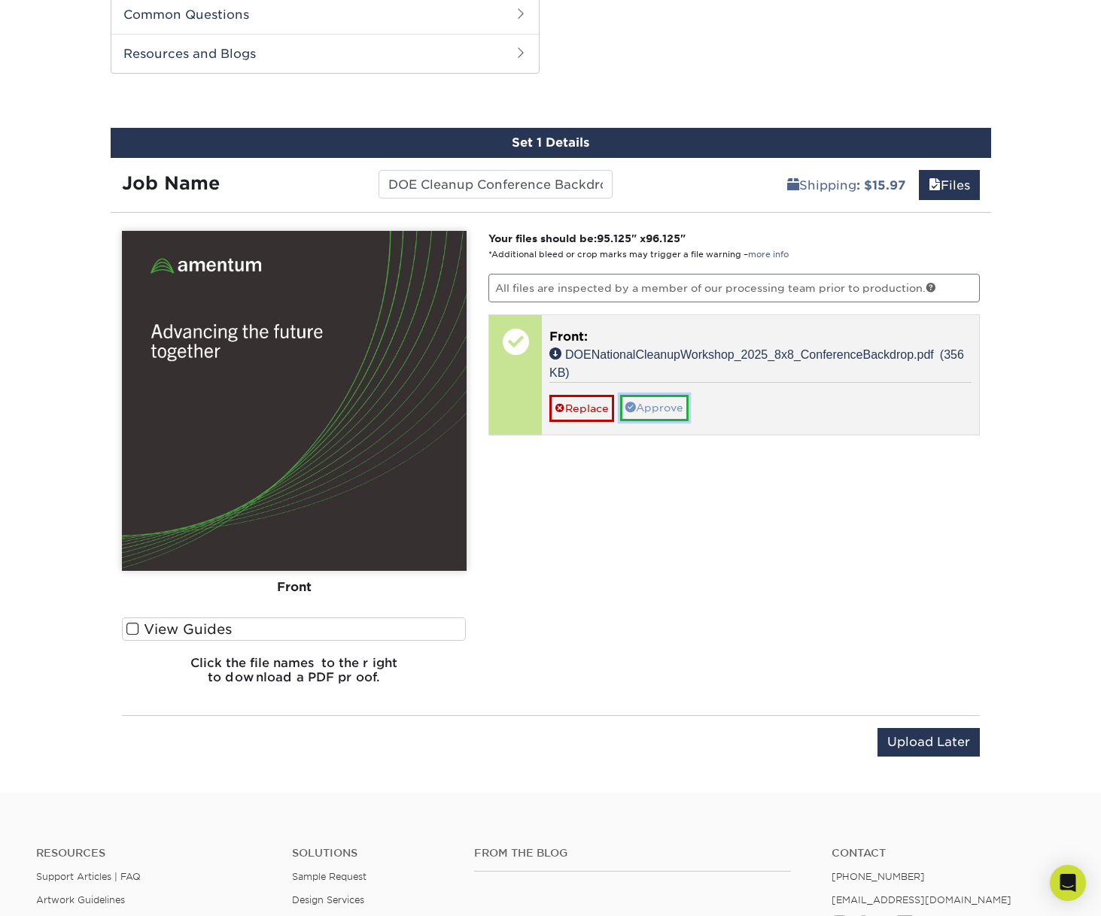
click at [648, 406] on link "Approve" at bounding box center [654, 408] width 68 height 26
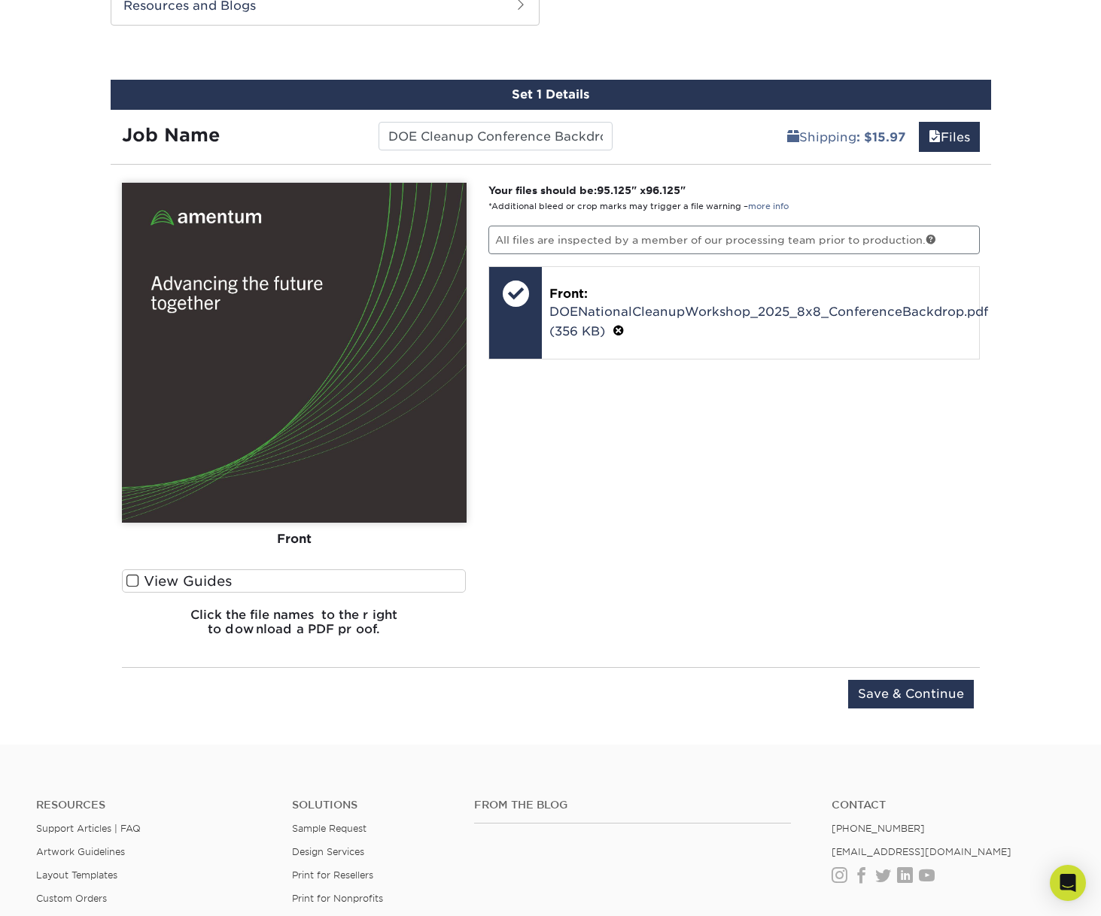
scroll to position [857, 0]
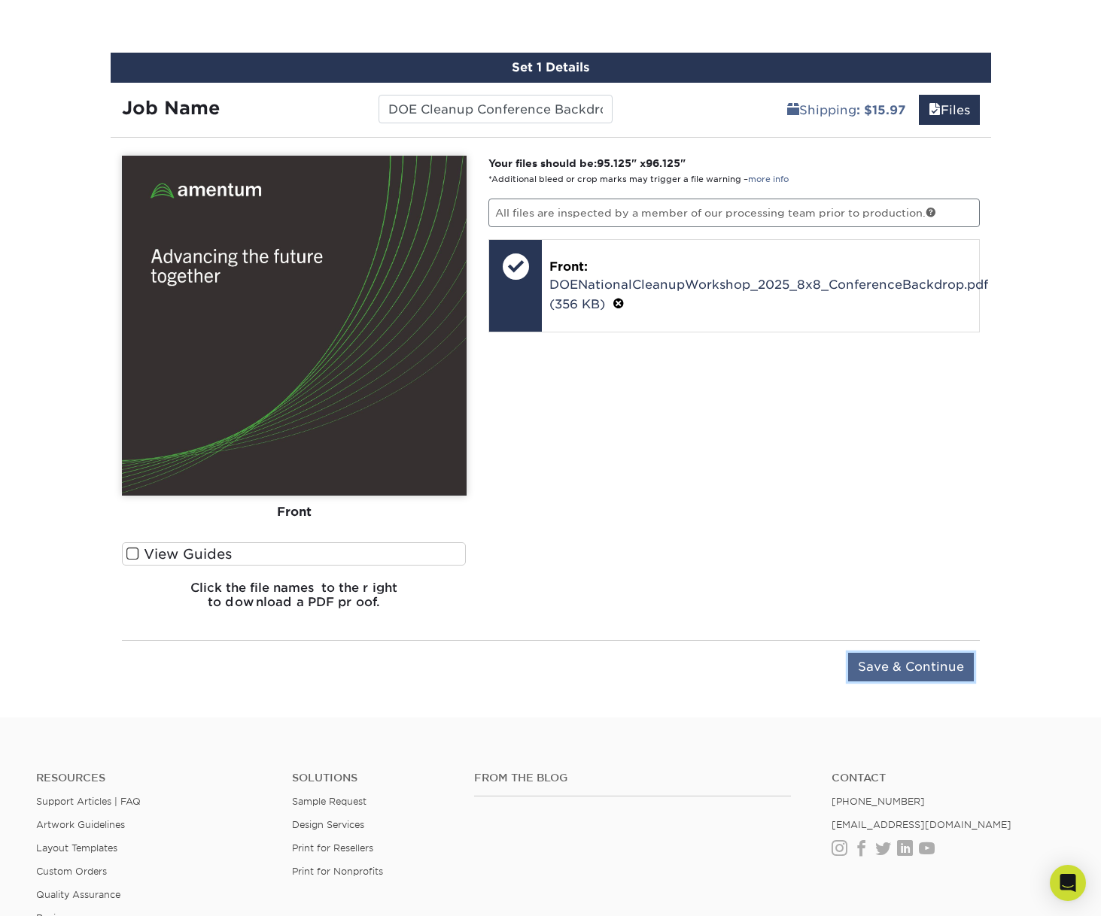
click at [883, 669] on input "Save & Continue" at bounding box center [911, 667] width 126 height 29
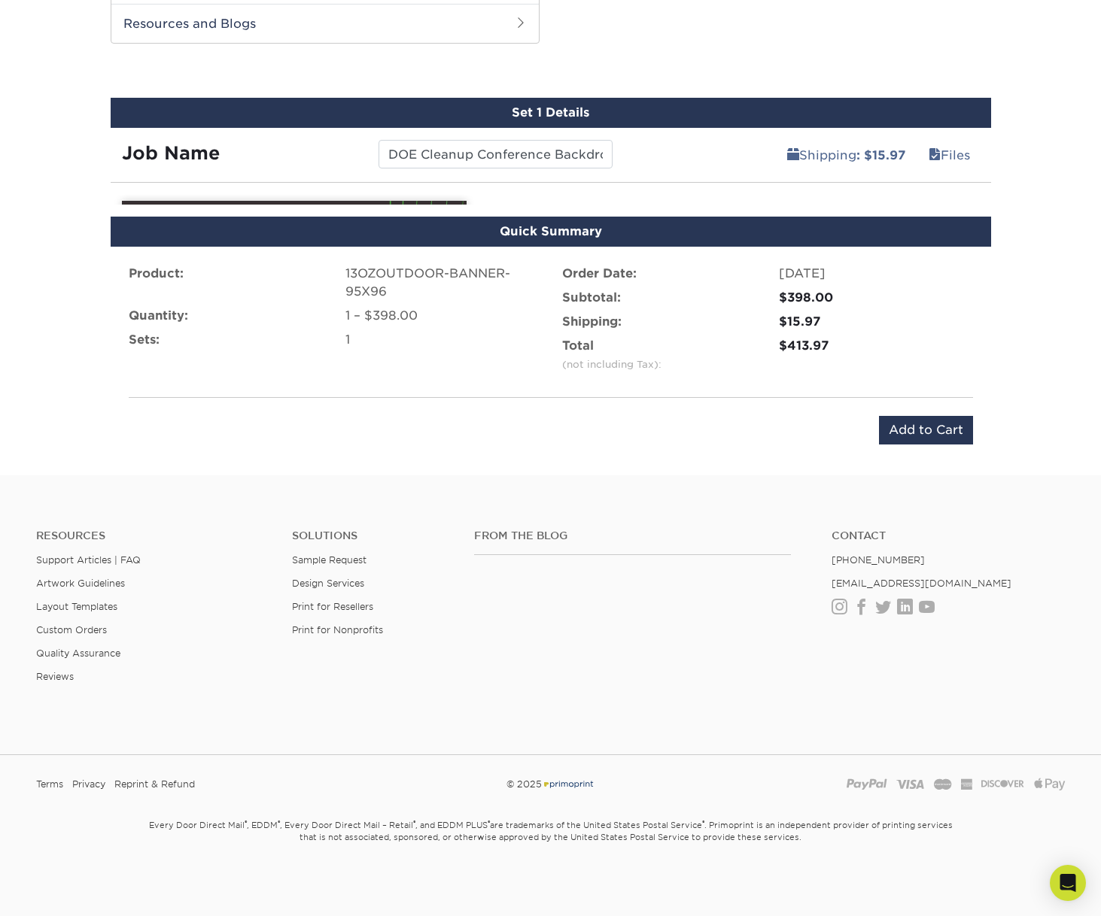
scroll to position [794, 0]
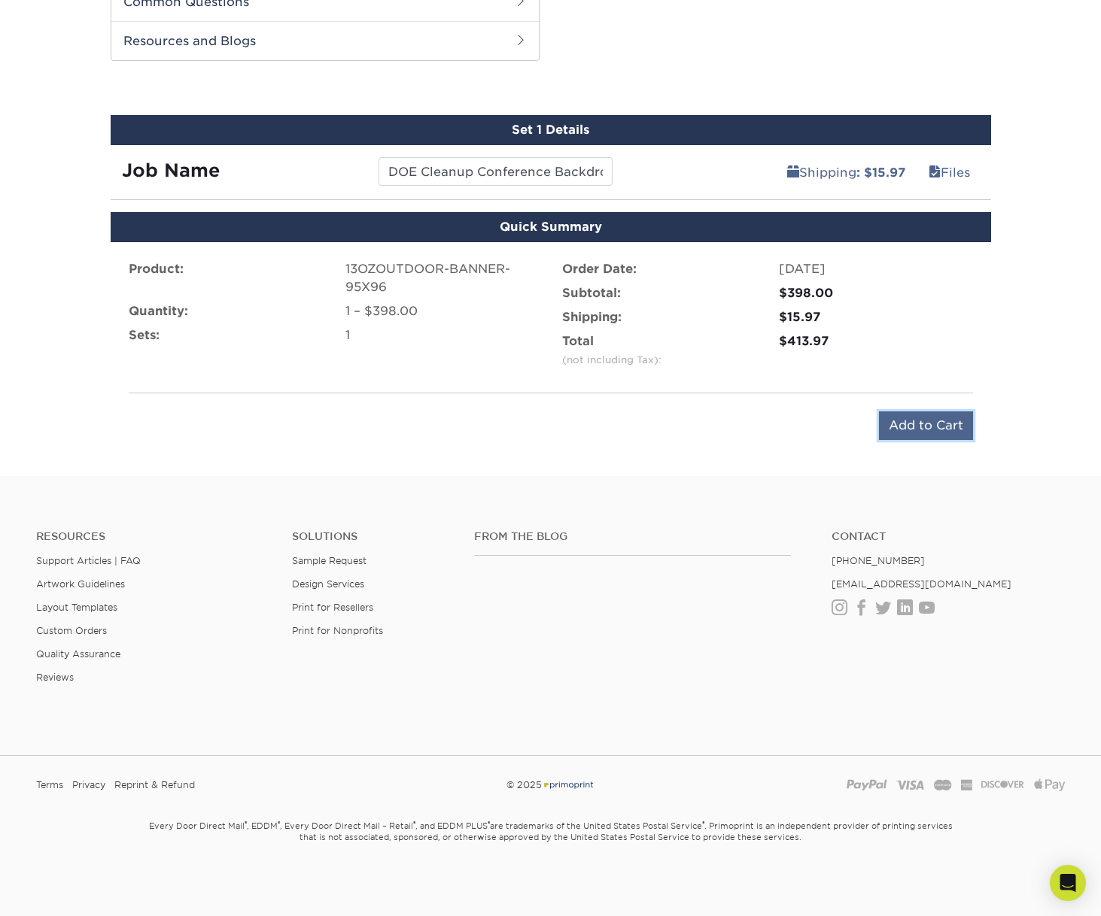
click at [918, 429] on input "Add to Cart" at bounding box center [926, 425] width 94 height 29
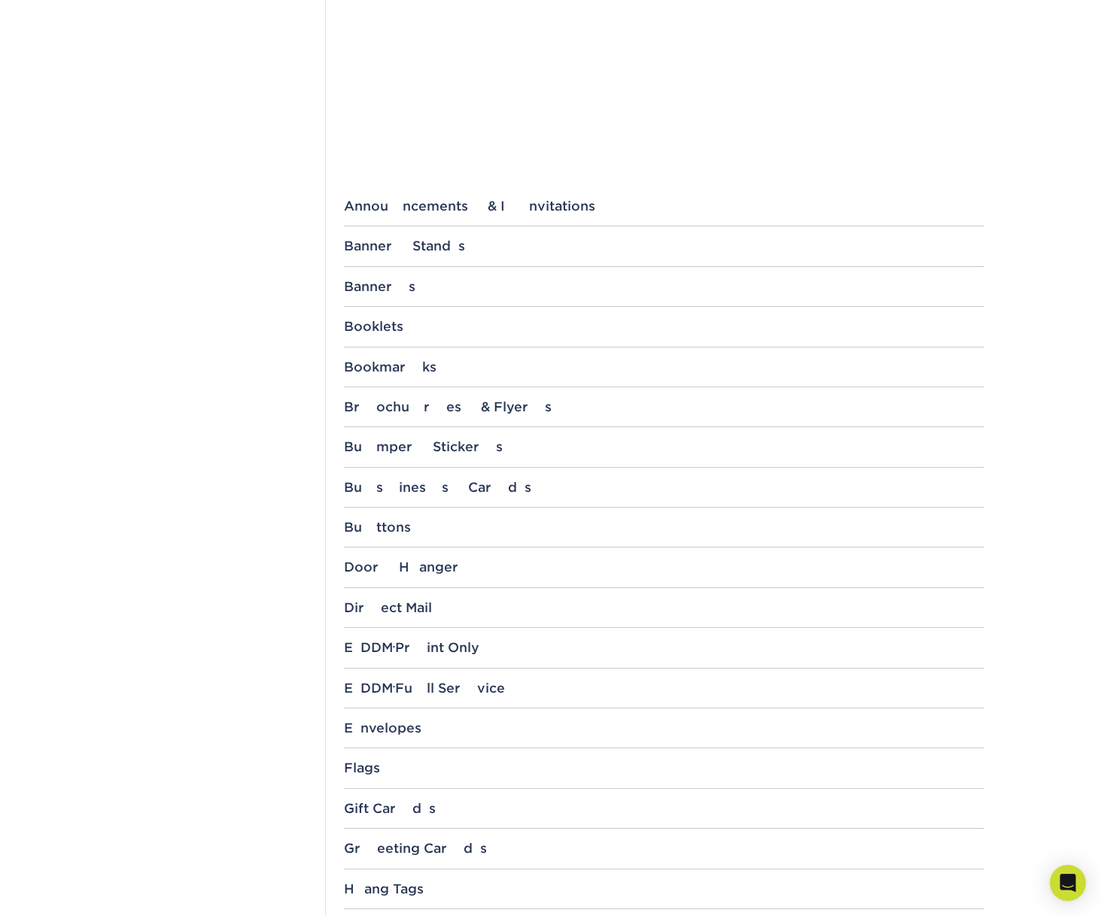
scroll to position [451, 0]
click at [402, 242] on div "Banner Stands" at bounding box center [664, 245] width 640 height 15
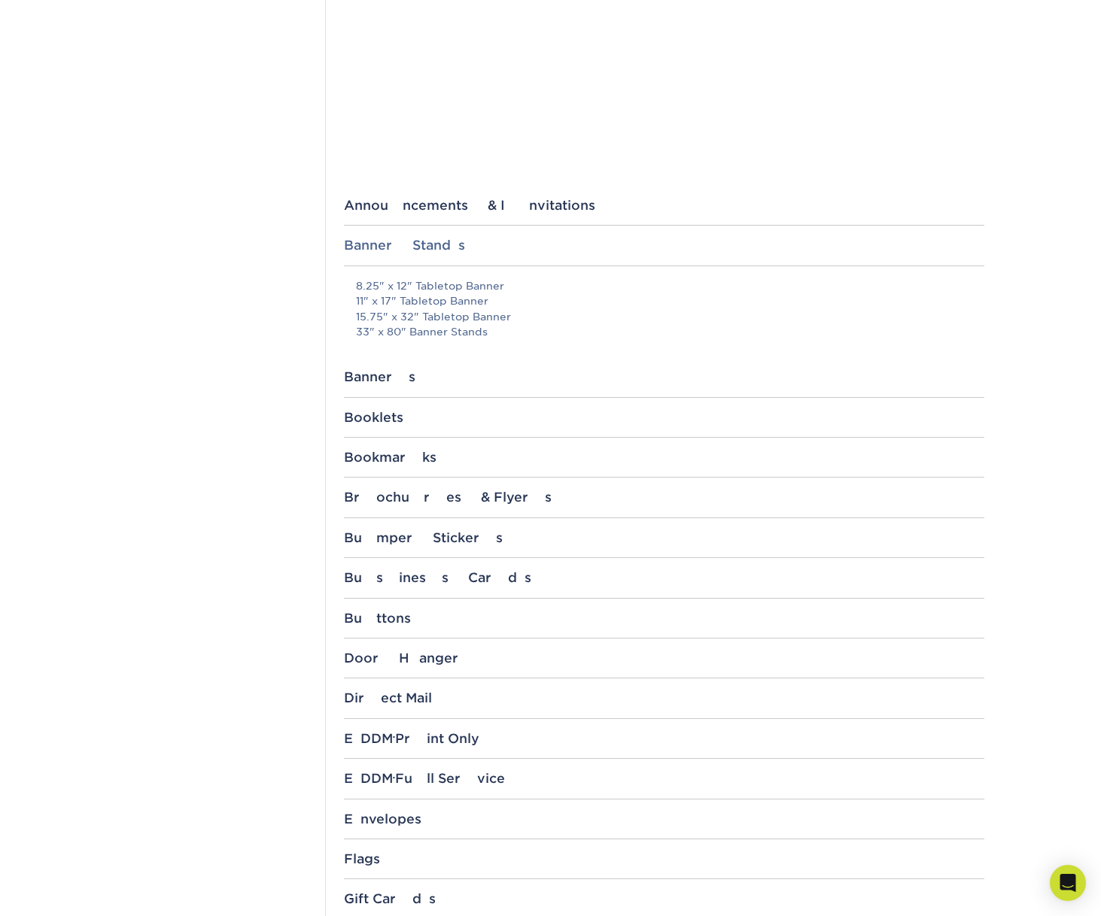
click at [400, 244] on div "Banner Stands" at bounding box center [664, 245] width 640 height 15
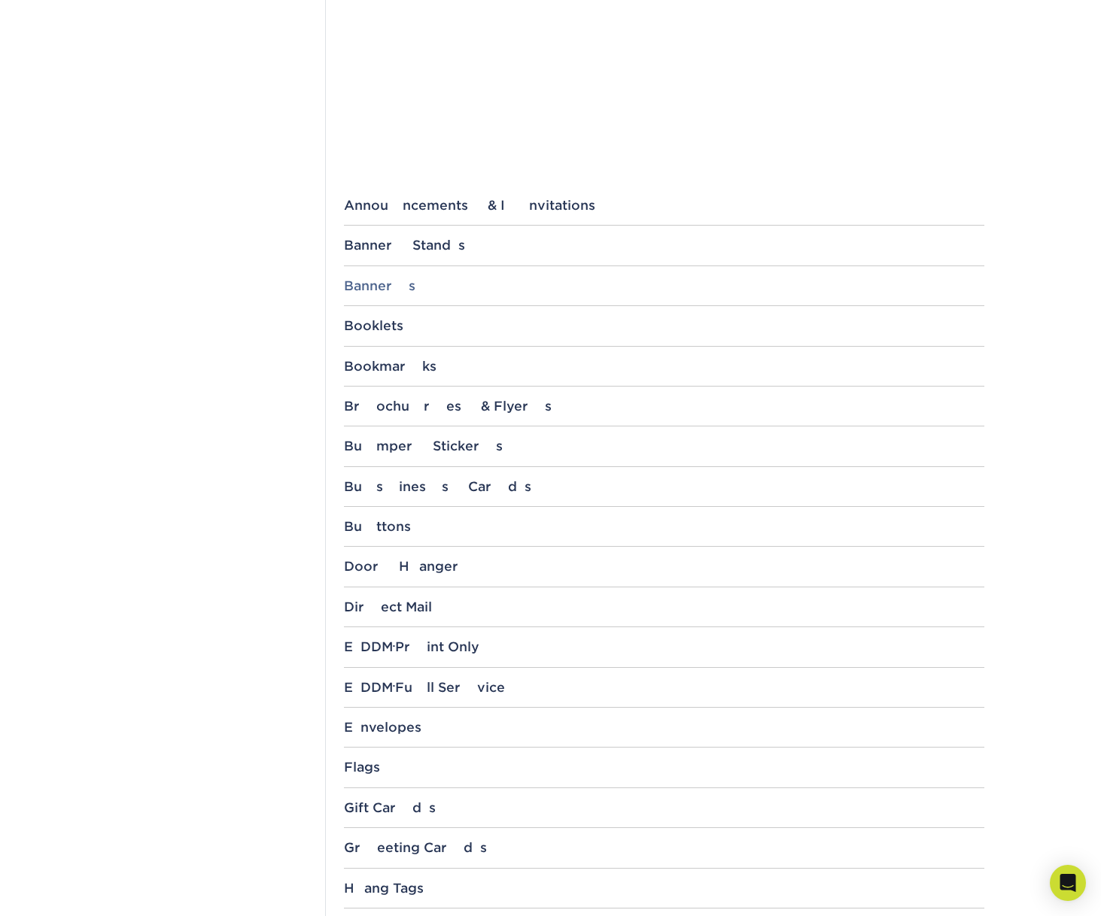
click at [385, 290] on div "Banners" at bounding box center [664, 285] width 640 height 15
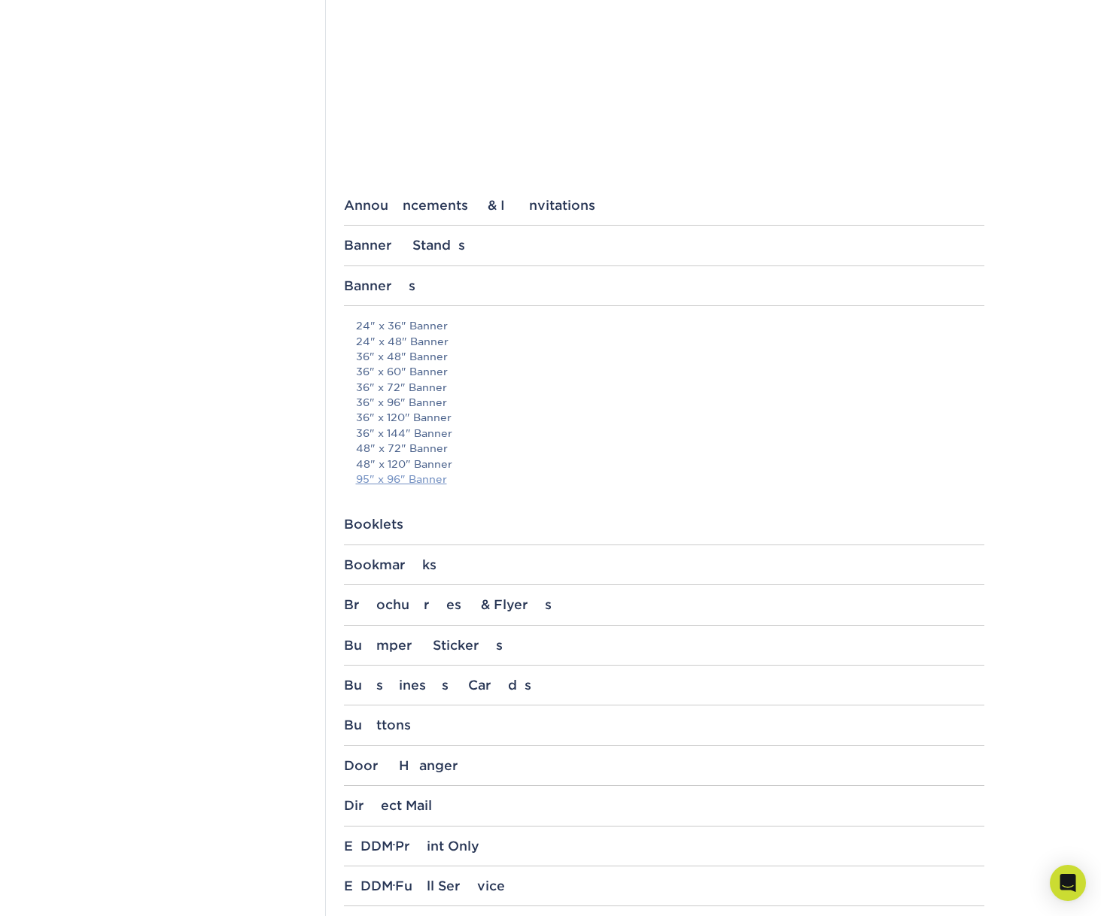
click at [418, 483] on link "95" x 96" Banner" at bounding box center [401, 479] width 91 height 12
click at [281, 366] on div "Templates Contact Custom Orders Sample Request Inspiration Gallery Quality Assu…" at bounding box center [212, 756] width 226 height 2093
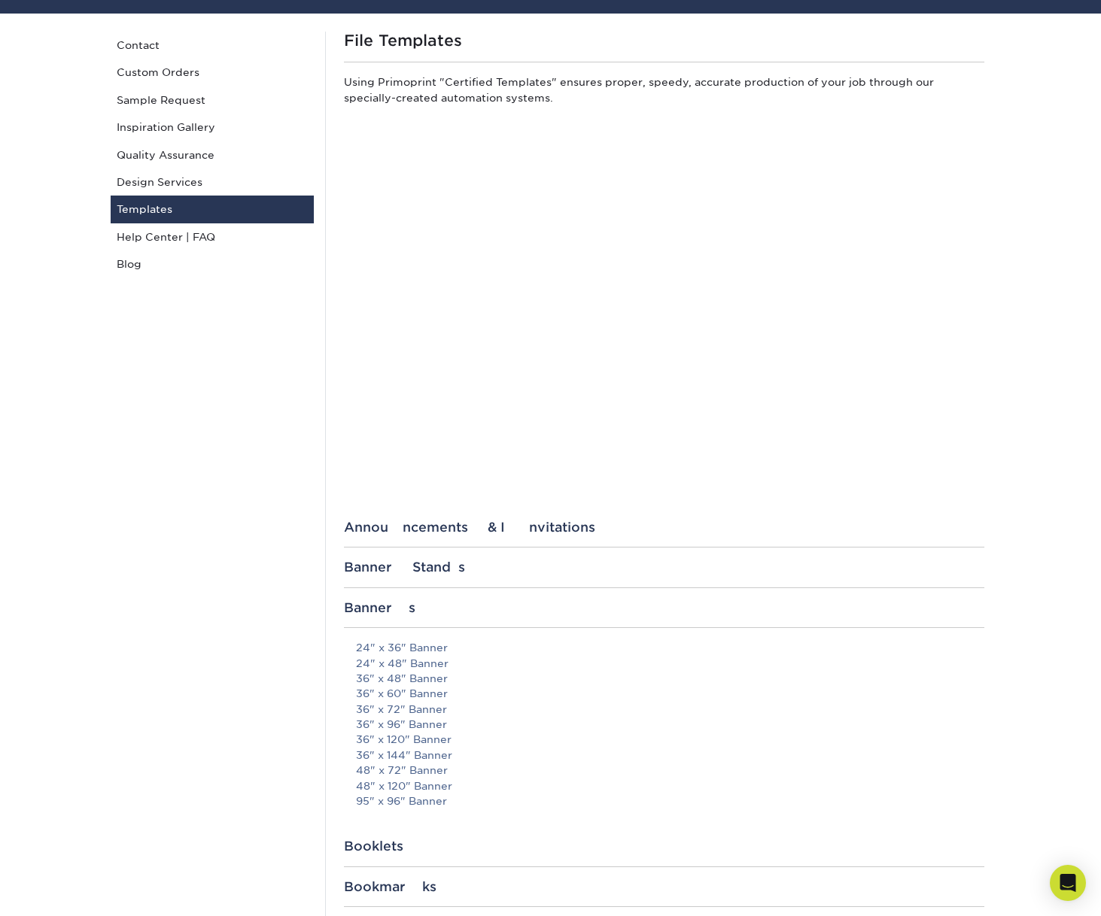
scroll to position [0, 0]
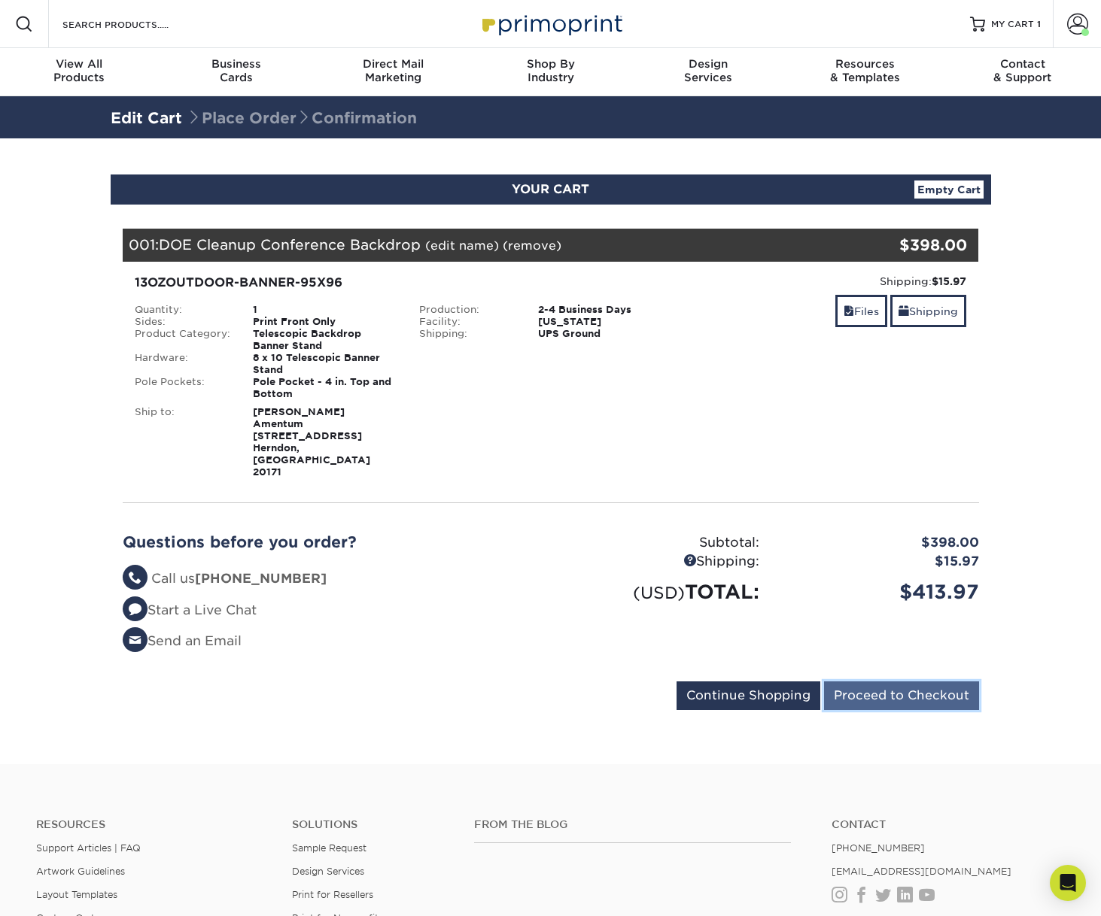
click at [875, 682] on input "Proceed to Checkout" at bounding box center [901, 696] width 155 height 29
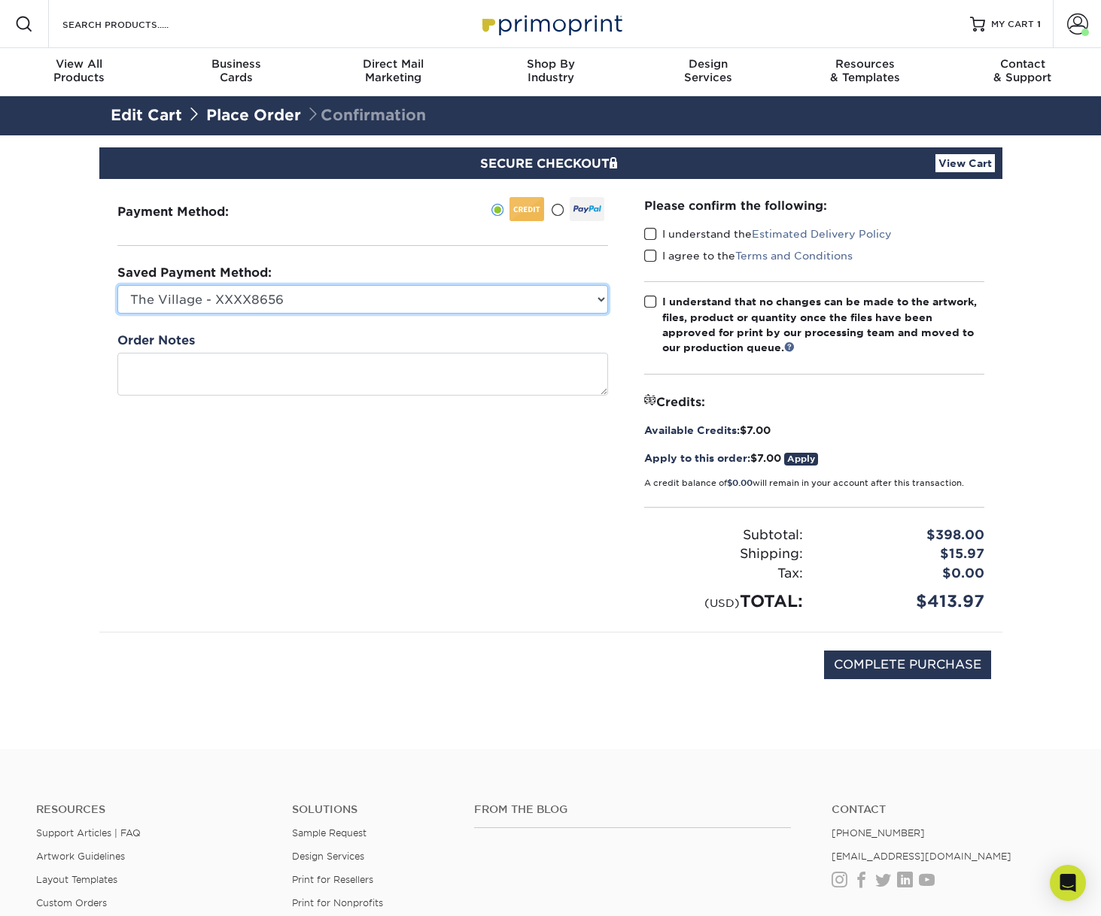
click at [333, 296] on select "The Village - XXXX8656 Amentum - [PERSON_NAME] 2025 - XXXX5328 Visa - XXXX3976 …" at bounding box center [362, 299] width 490 height 29
select select "72350"
click at [117, 285] on select "The Village - XXXX8656 Amentum - [PERSON_NAME] 2025 - XXXX5328 Visa - XXXX3976 …" at bounding box center [362, 299] width 490 height 29
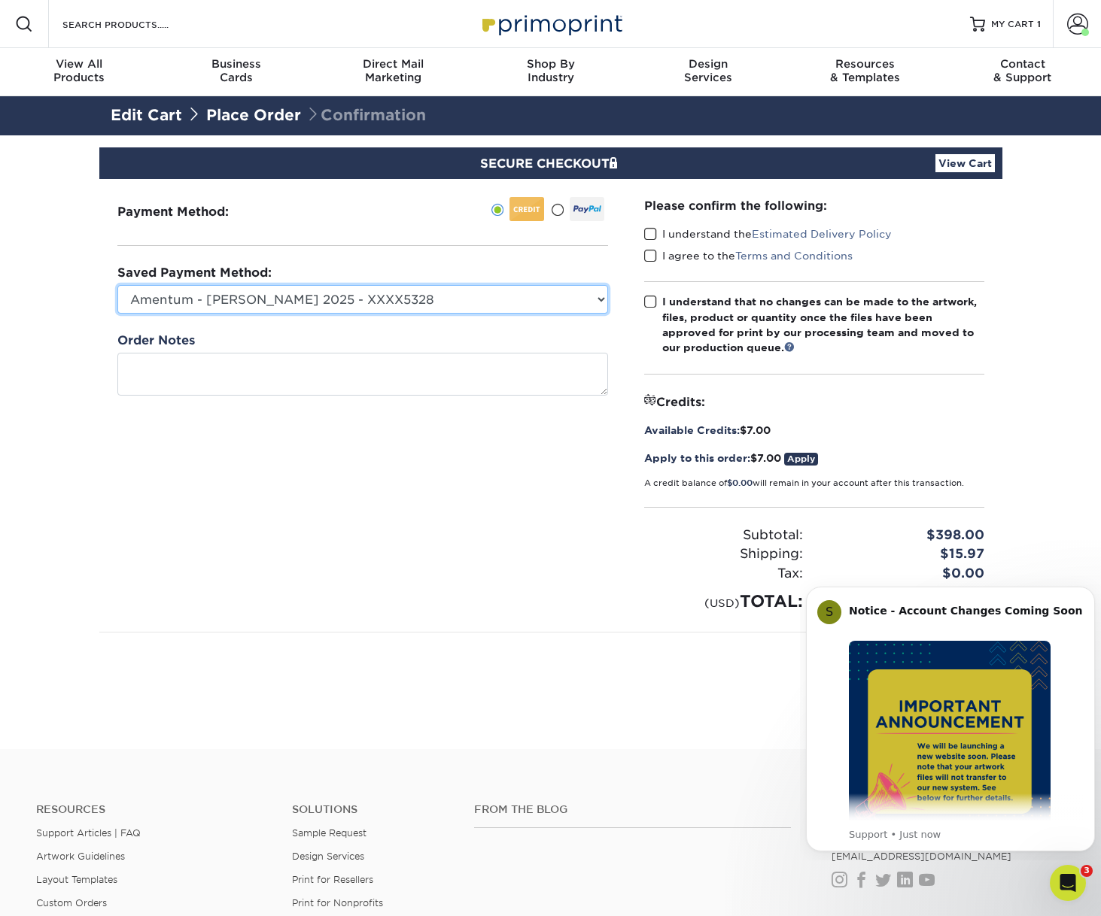
click at [290, 288] on select "The Village - XXXX8656 Amentum - [PERSON_NAME] 2025 - XXXX5328 Visa - XXXX3976 …" at bounding box center [362, 299] width 490 height 29
click at [117, 285] on select "The Village - XXXX8656 Amentum - [PERSON_NAME] 2025 - XXXX5328 Visa - XXXX3976 …" at bounding box center [362, 299] width 490 height 29
click at [402, 537] on div "Payment Method:" at bounding box center [362, 405] width 527 height 453
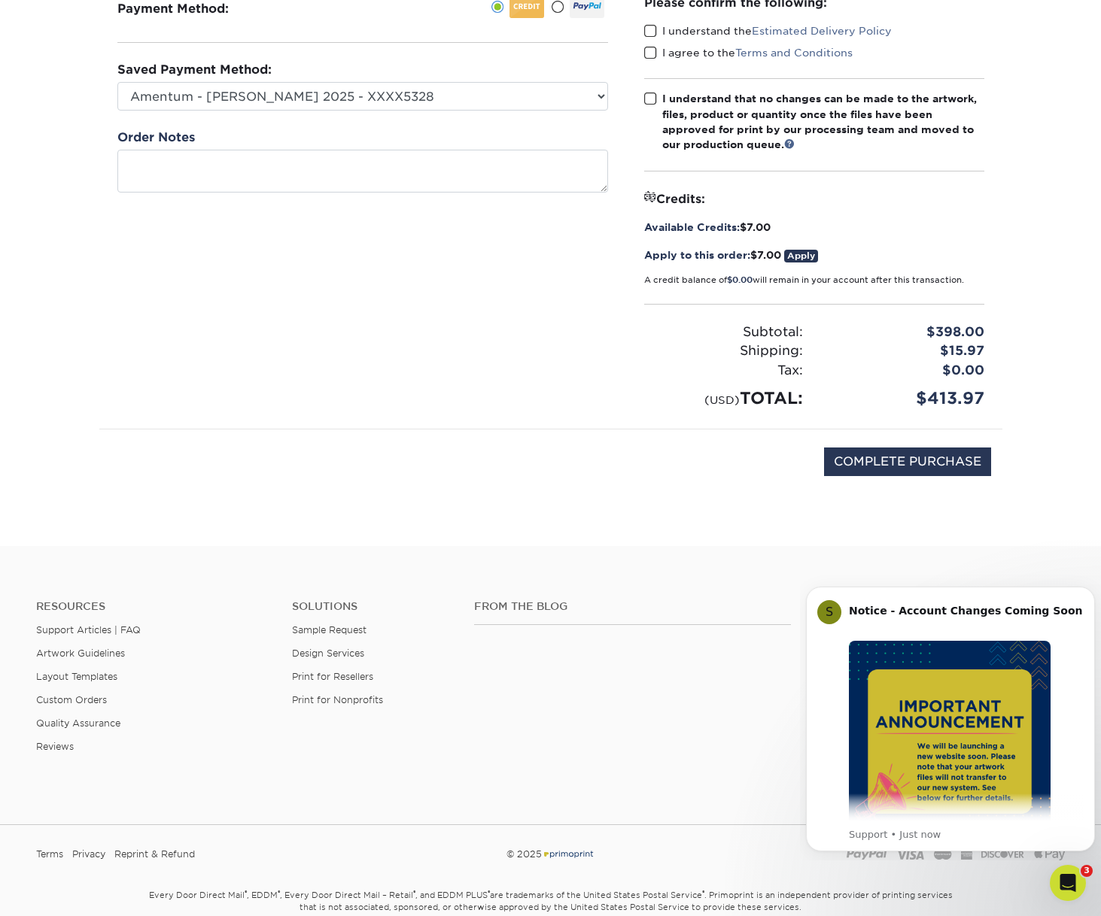
scroll to position [226, 0]
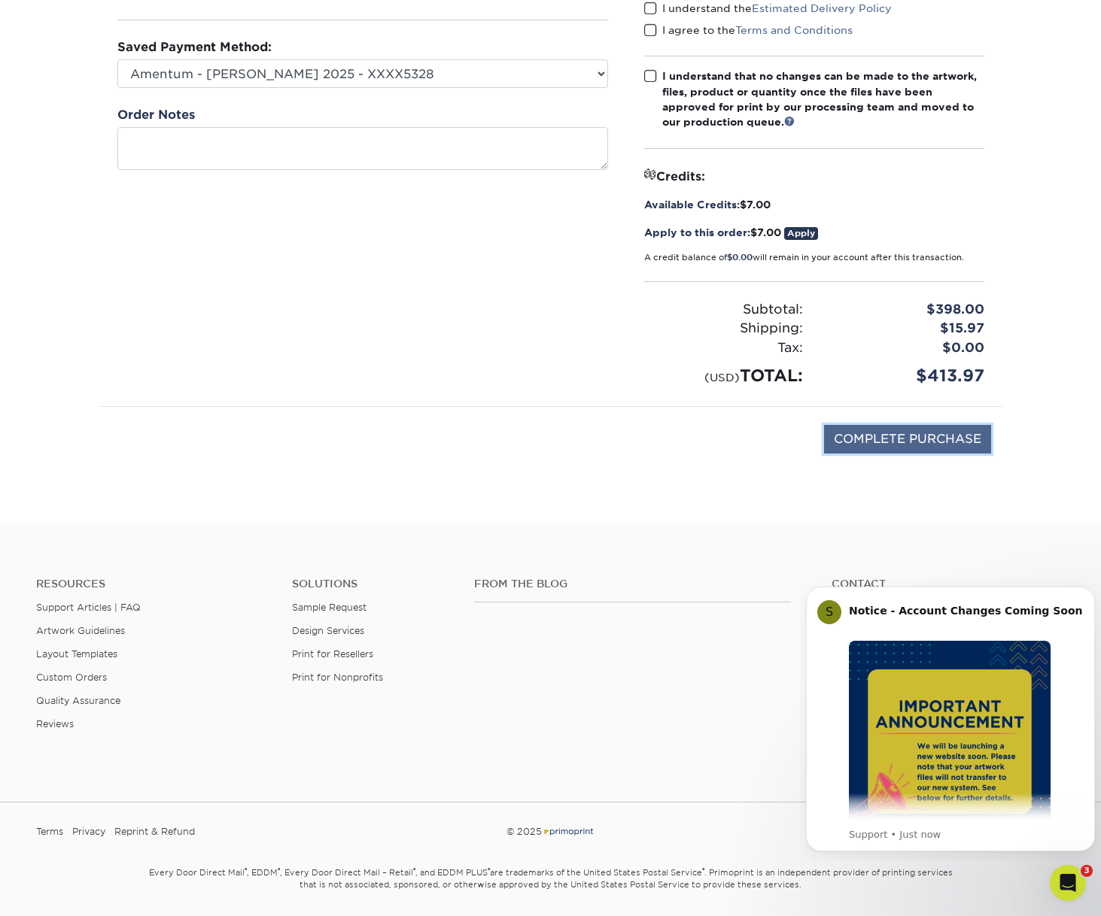
click at [903, 444] on input "COMPLETE PURCHASE" at bounding box center [907, 439] width 167 height 29
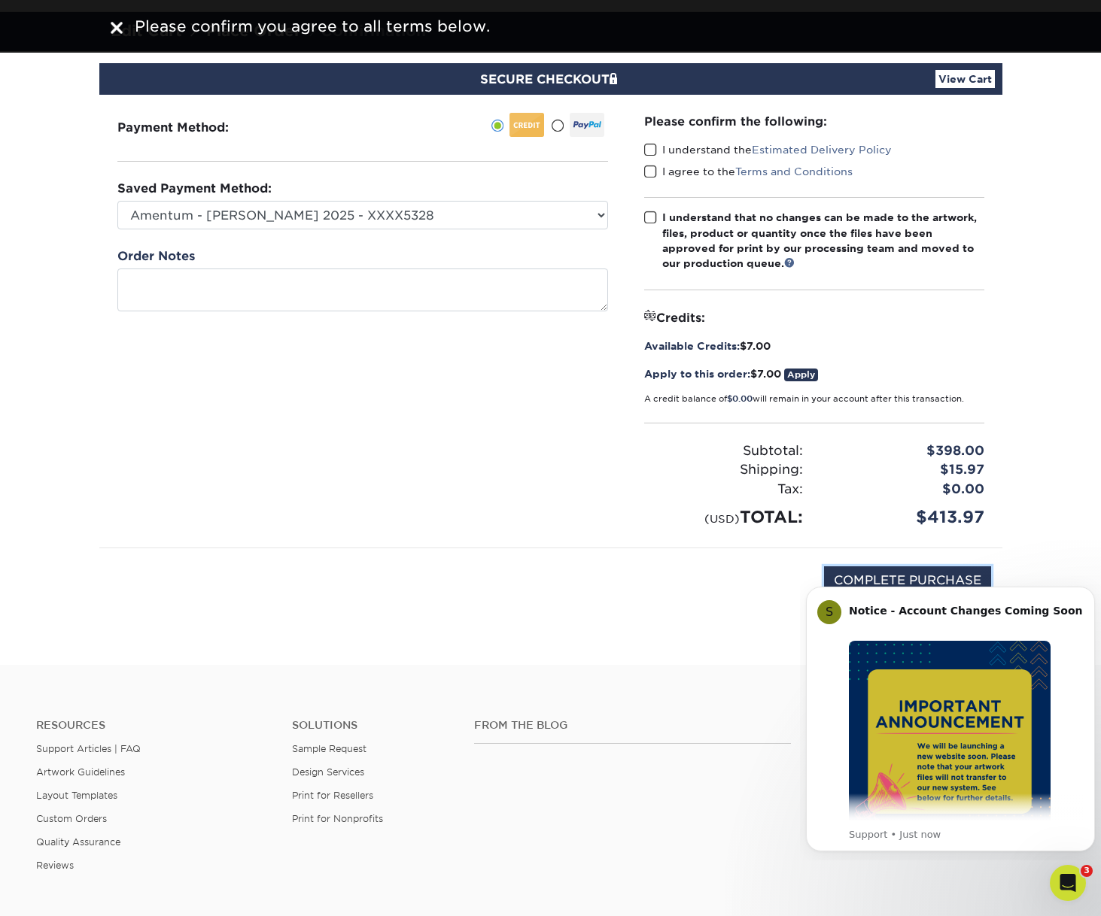
scroll to position [75, 0]
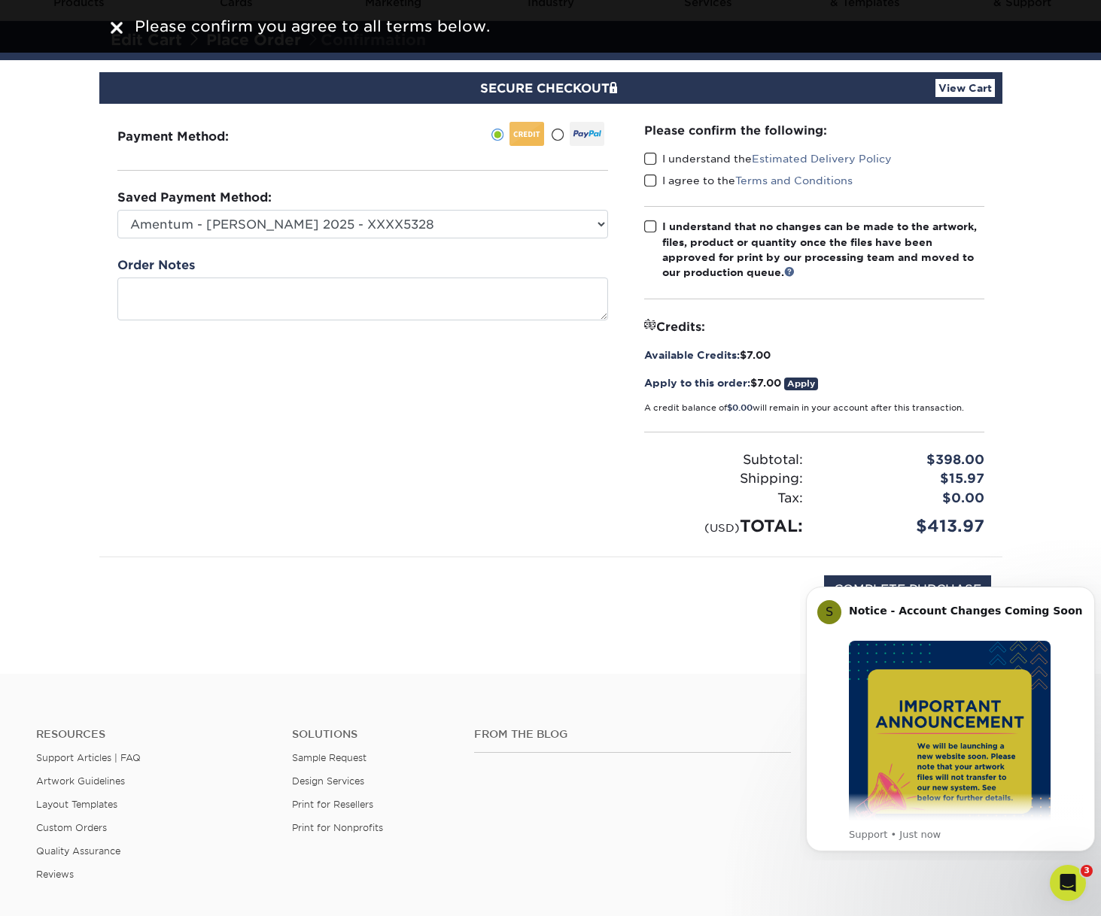
click at [654, 161] on span at bounding box center [650, 159] width 13 height 14
click at [0, 0] on input "I understand the Estimated Delivery Policy" at bounding box center [0, 0] width 0 height 0
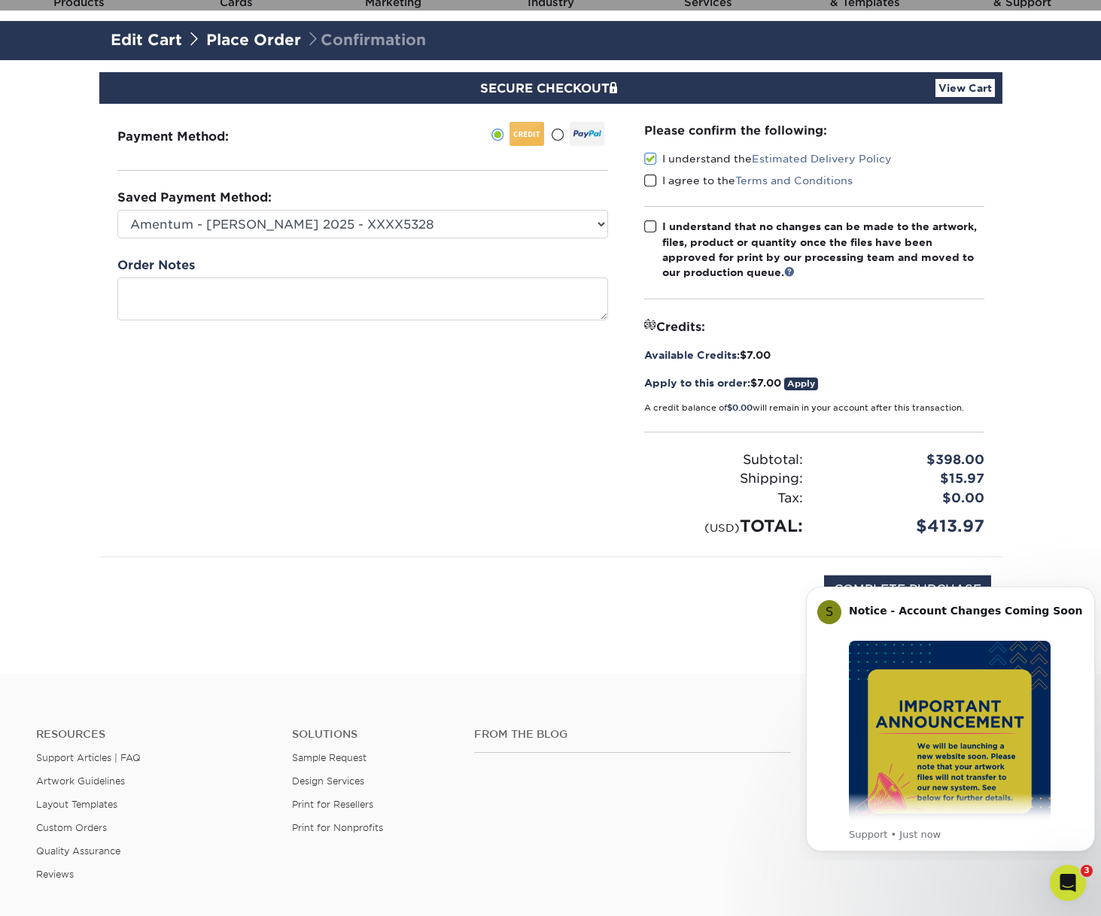
click at [648, 174] on span at bounding box center [650, 181] width 13 height 14
click at [0, 0] on input "I agree to the Terms and Conditions" at bounding box center [0, 0] width 0 height 0
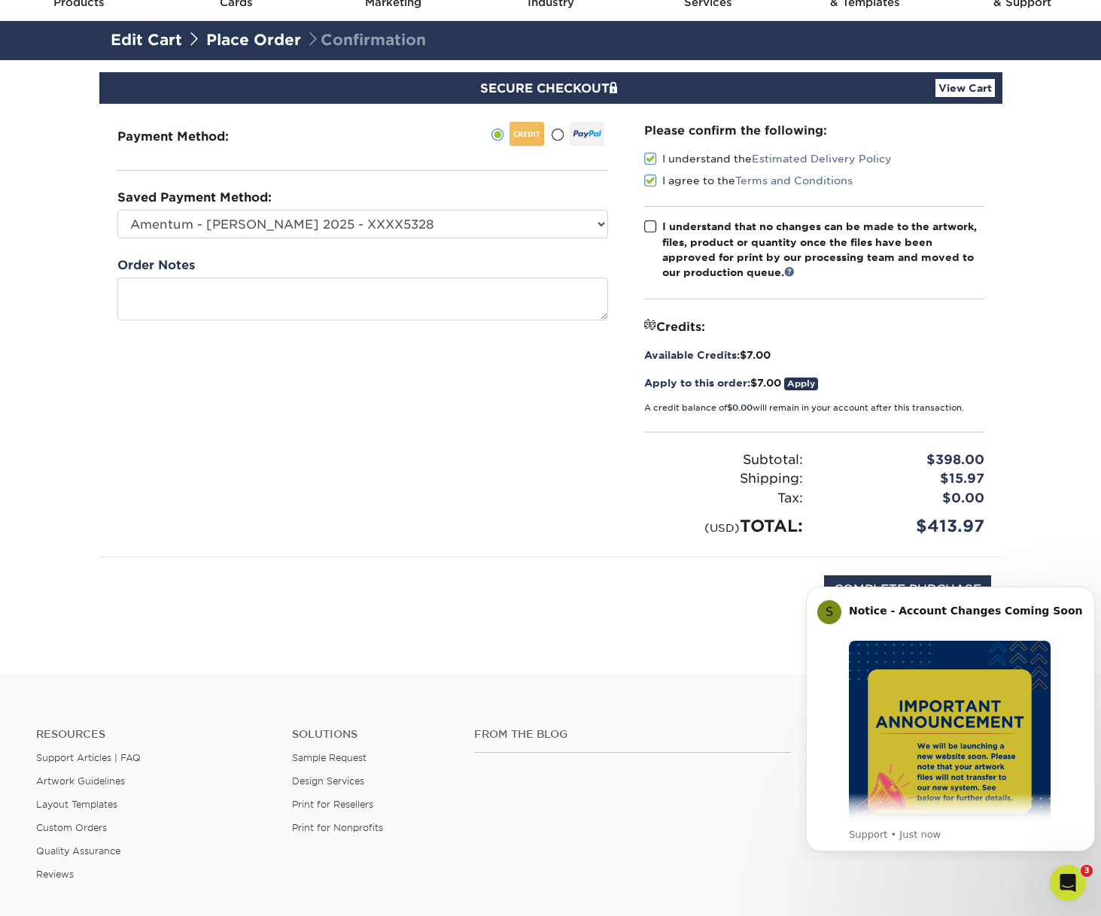
click at [648, 231] on span at bounding box center [650, 227] width 13 height 14
click at [0, 0] on input "I understand that no changes can be made to the artwork, files, product or quan…" at bounding box center [0, 0] width 0 height 0
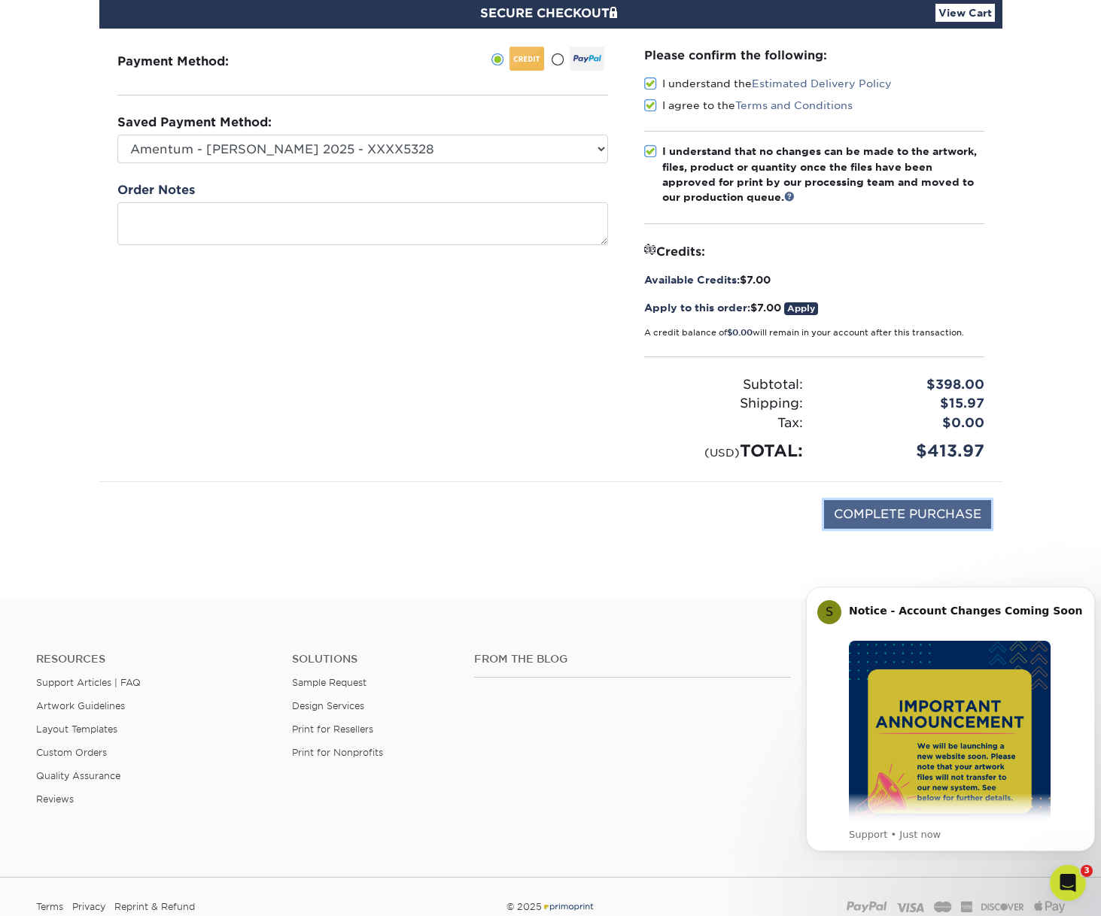
click at [930, 516] on input "COMPLETE PURCHASE" at bounding box center [907, 514] width 167 height 29
type input "PROCESSING, PLEASE WAIT..."
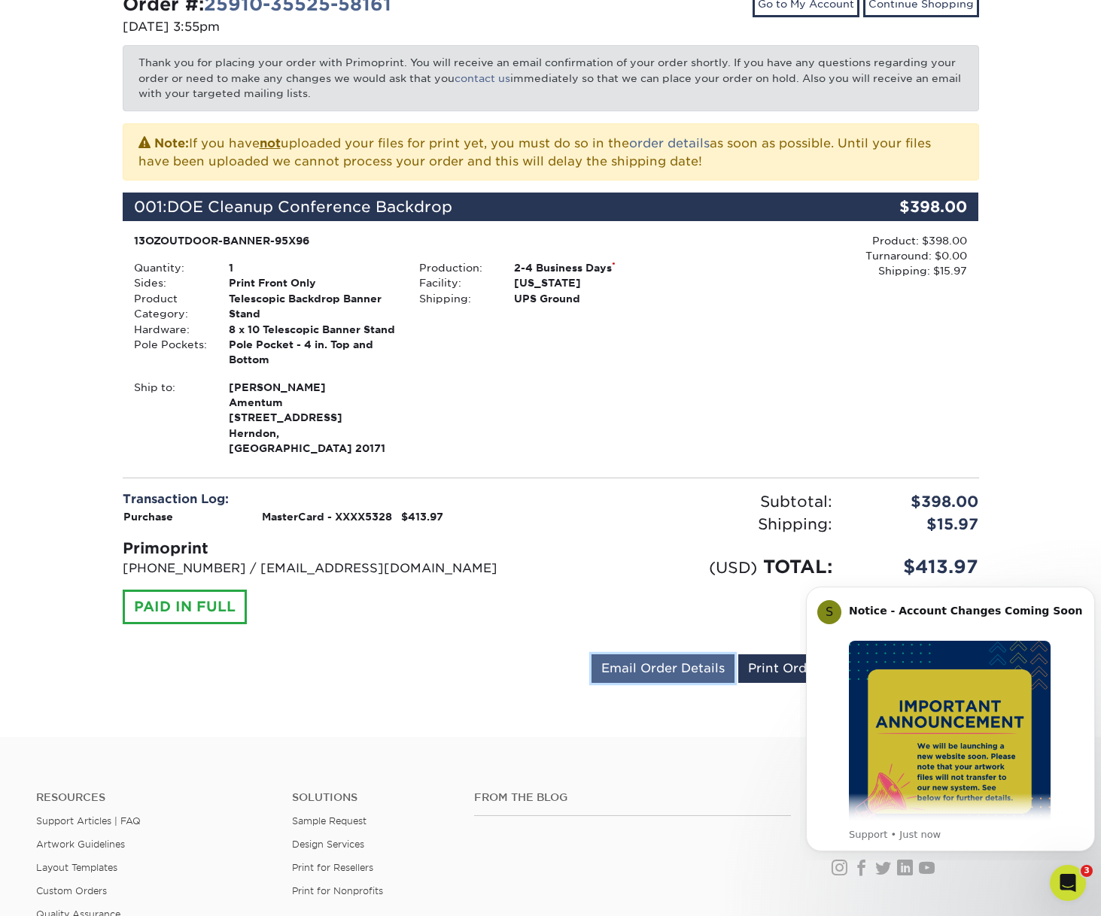
click at [700, 667] on link "Email Order Details" at bounding box center [662, 668] width 143 height 29
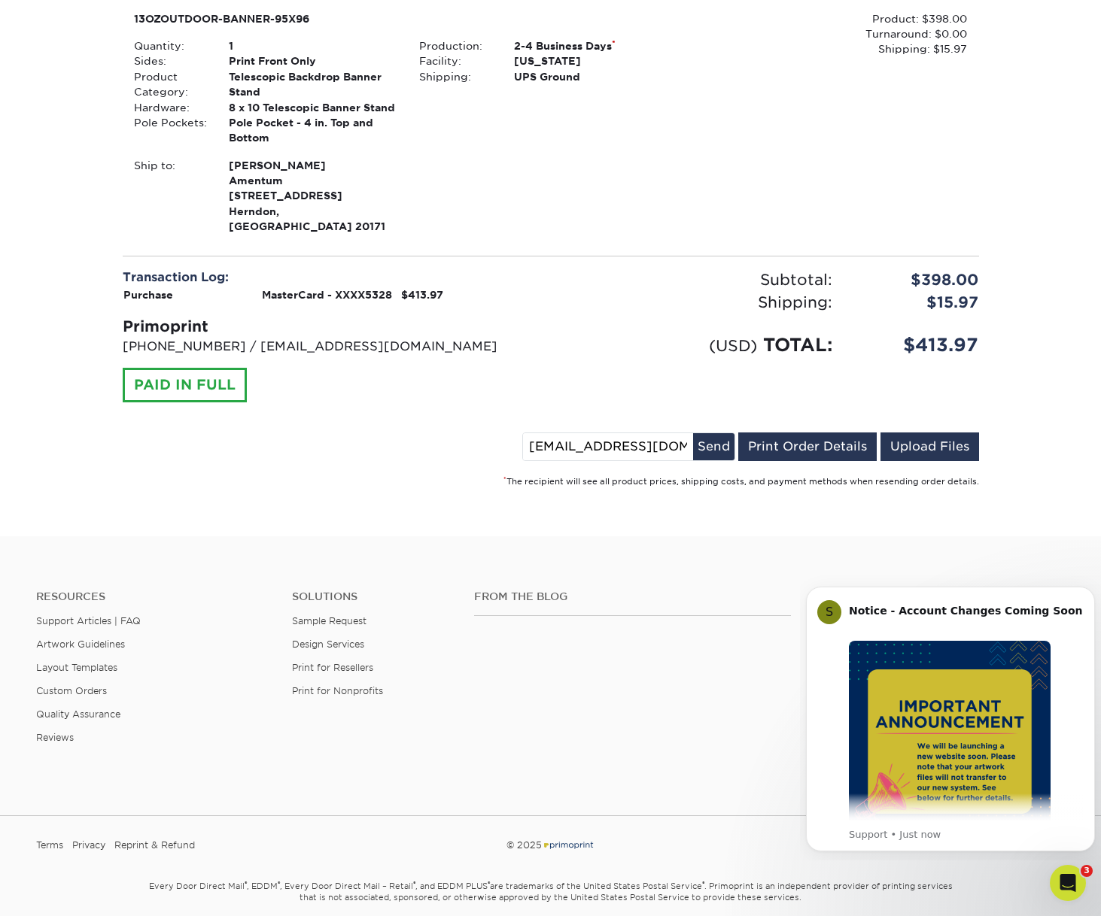
scroll to position [451, 0]
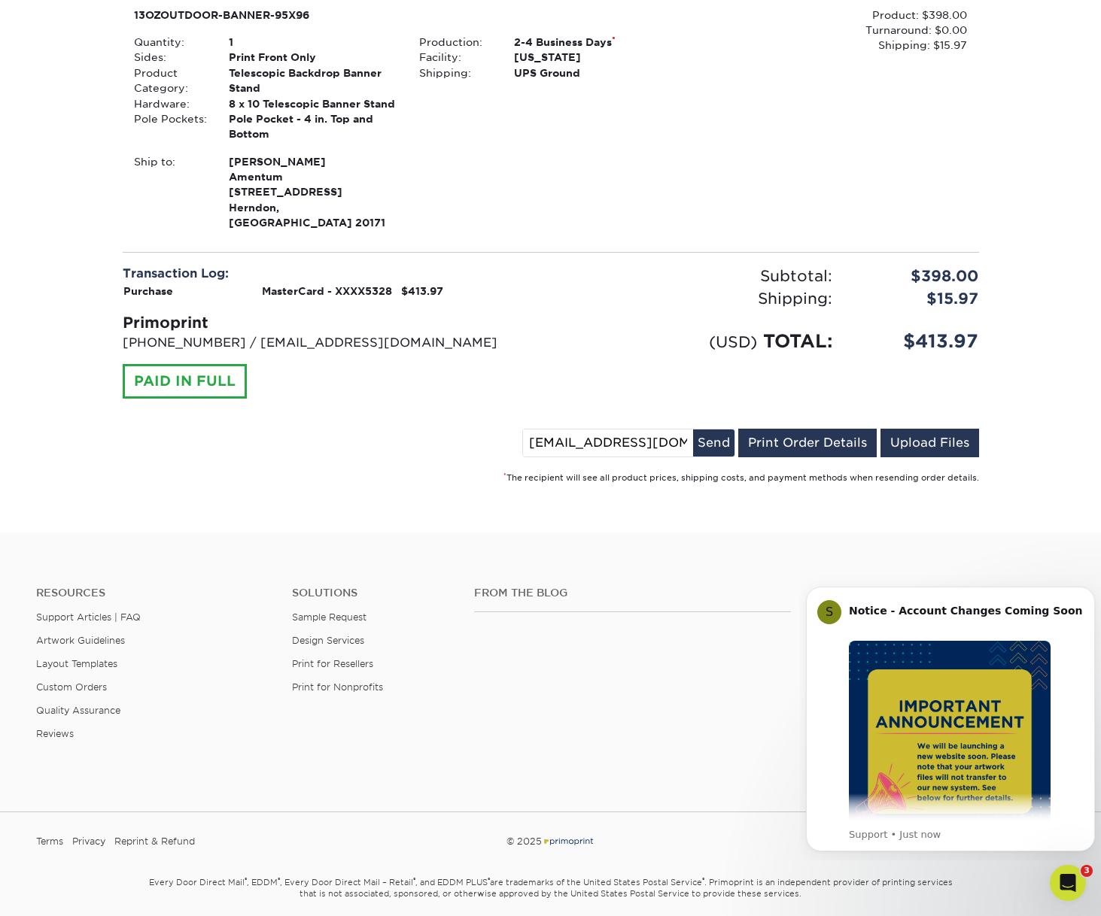
click at [602, 448] on input "[EMAIL_ADDRESS][DOMAIN_NAME]" at bounding box center [608, 443] width 170 height 27
drag, startPoint x: 534, startPoint y: 443, endPoint x: 821, endPoint y: 457, distance: 287.0
click at [821, 457] on div "[EMAIL_ADDRESS][DOMAIN_NAME] Send Email Order Details Print Order Details Uploa…" at bounding box center [750, 446] width 457 height 35
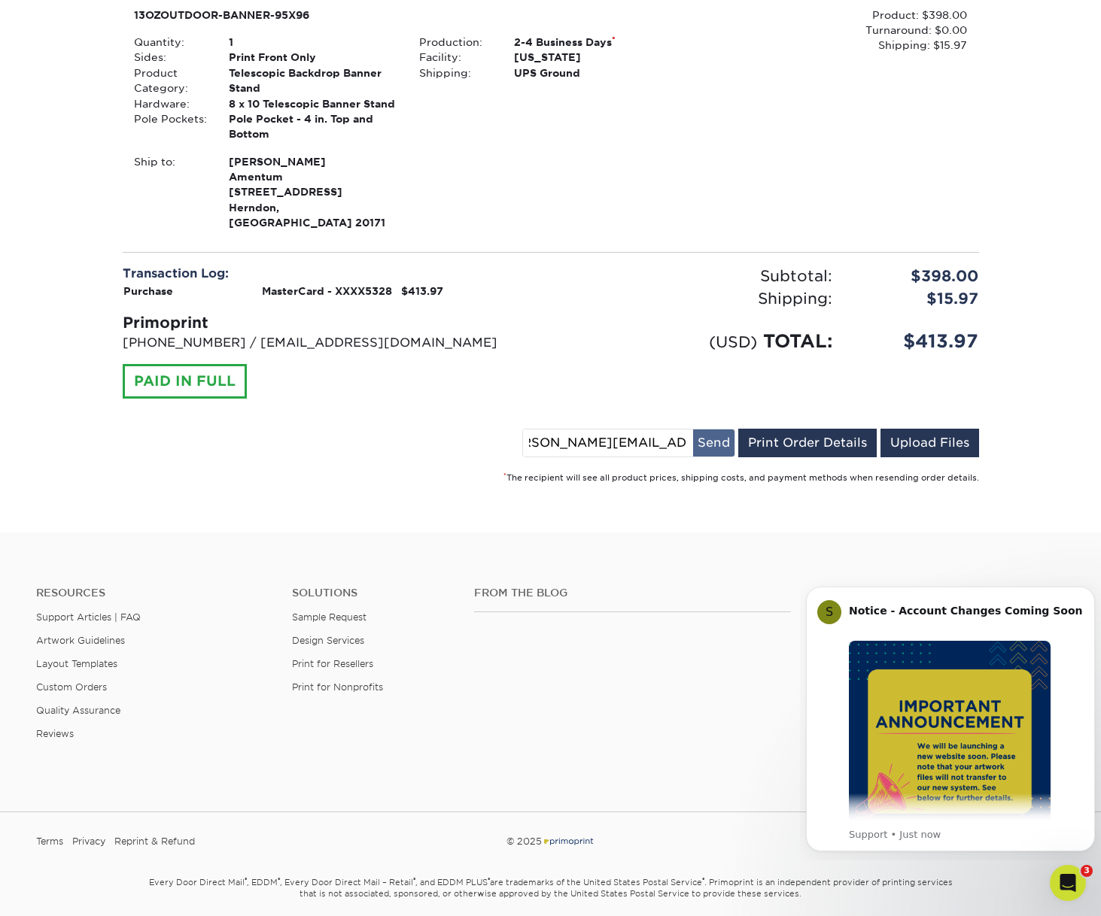
type input "[PERSON_NAME][EMAIL_ADDRESS][PERSON_NAME][DOMAIN_NAME]"
click at [715, 442] on button "Send" at bounding box center [713, 443] width 41 height 27
